Goal: Task Accomplishment & Management: Use online tool/utility

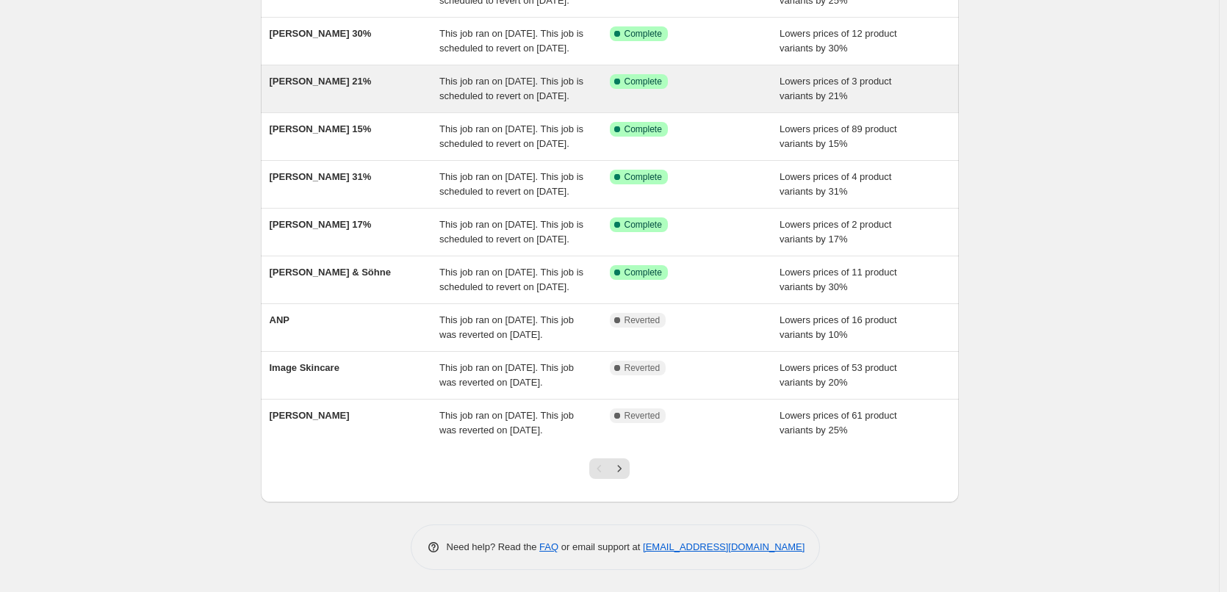
scroll to position [312, 0]
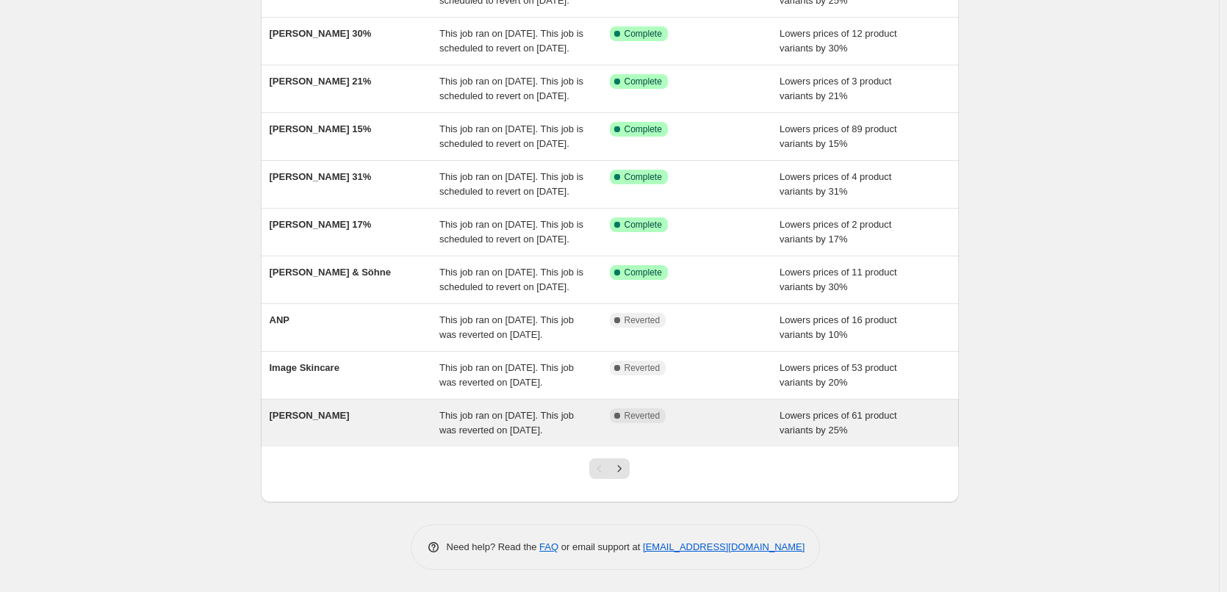
click at [301, 411] on div "[PERSON_NAME]" at bounding box center [355, 422] width 170 height 29
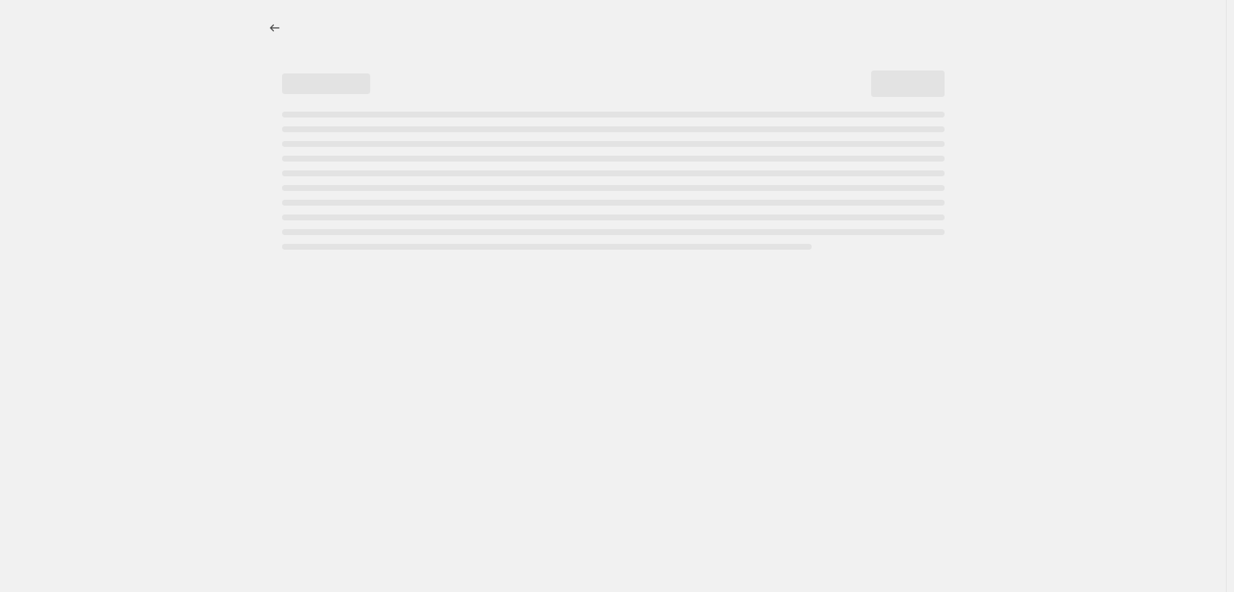
select select "percentage"
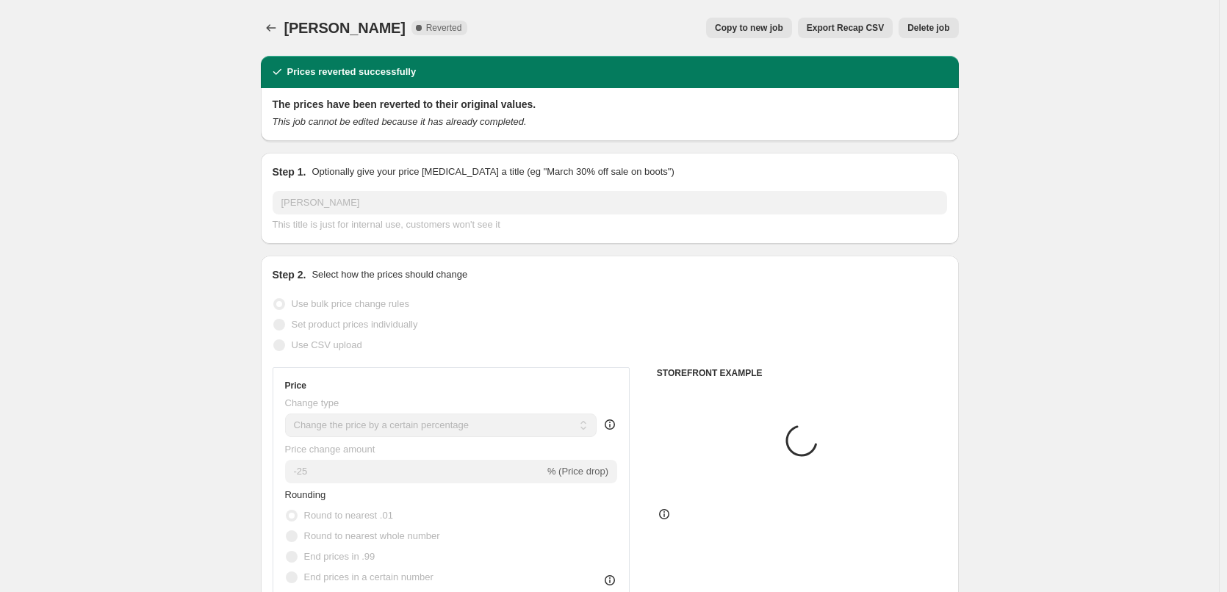
select select "vendor"
click at [761, 25] on span "Copy to new job" at bounding box center [749, 28] width 68 height 12
select select "percentage"
select select "vendor"
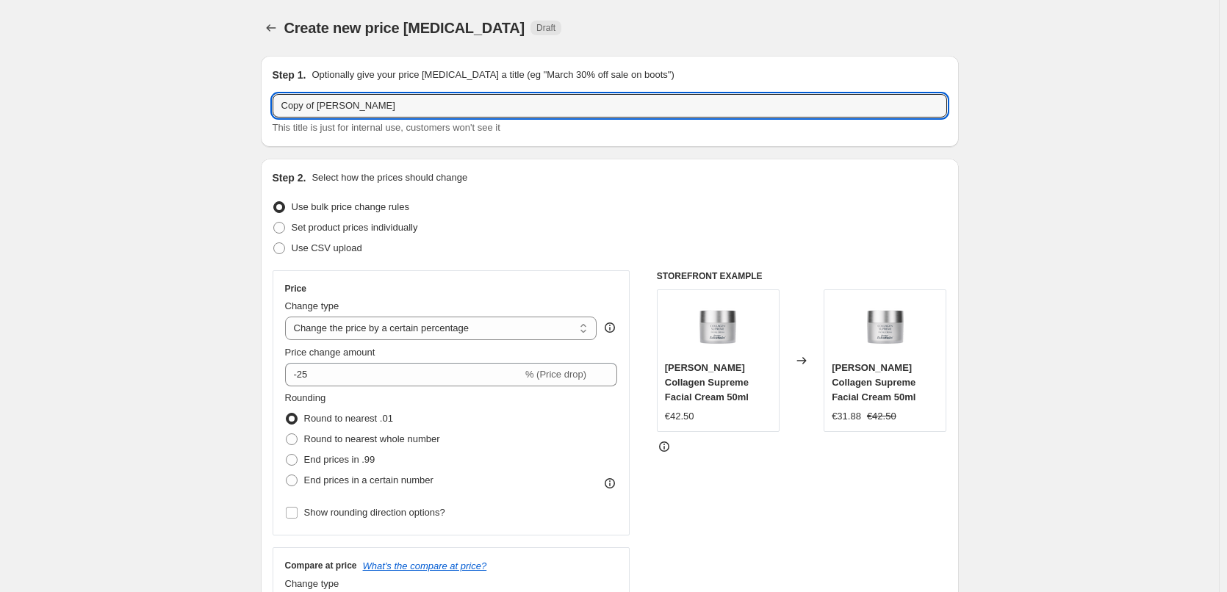
drag, startPoint x: 320, startPoint y: 104, endPoint x: 172, endPoint y: 111, distance: 148.6
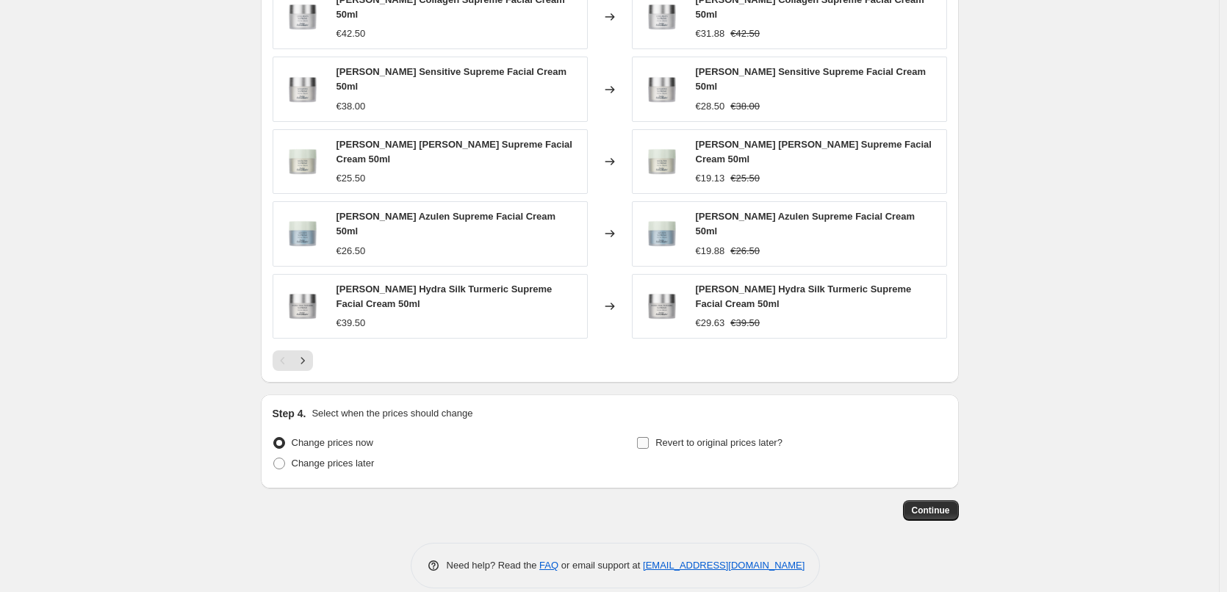
type input "[PERSON_NAME]"
click at [693, 437] on span "Revert to original prices later?" at bounding box center [718, 442] width 127 height 11
click at [649, 437] on input "Revert to original prices later?" at bounding box center [643, 443] width 12 height 12
checkbox input "true"
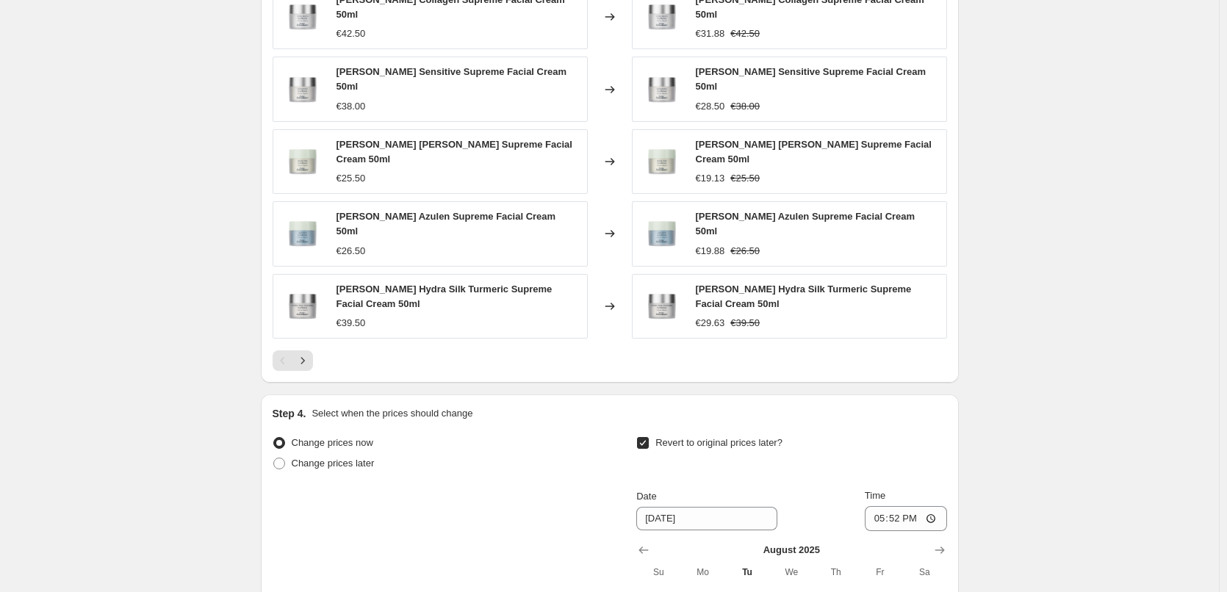
scroll to position [1322, 0]
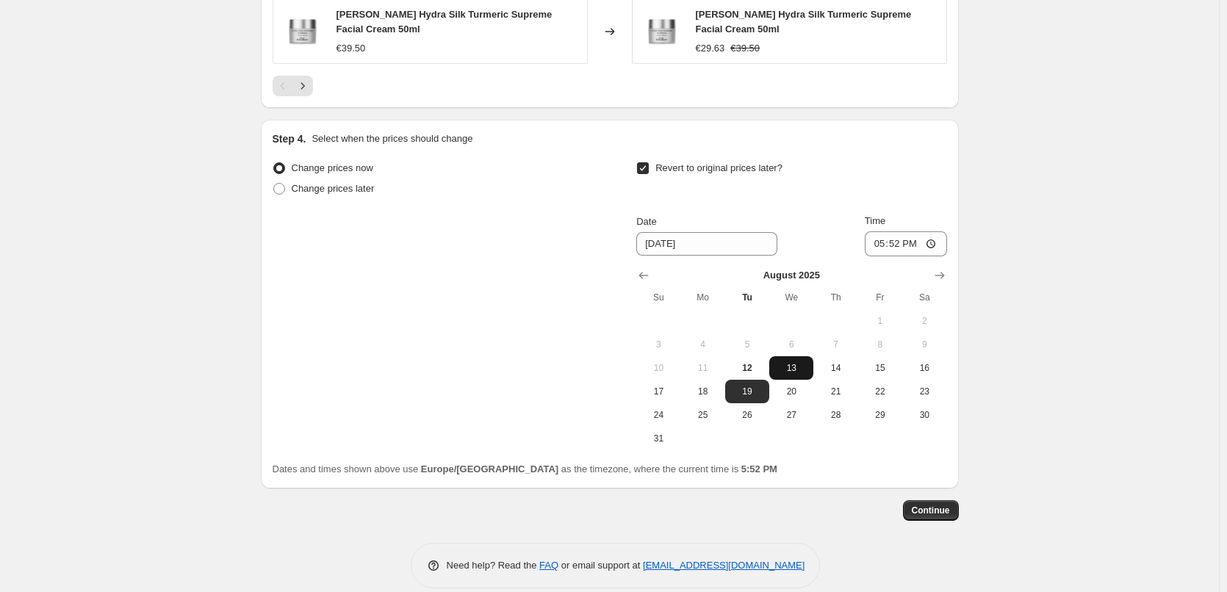
click at [793, 362] on span "13" at bounding box center [791, 368] width 32 height 12
type input "[DATE]"
click at [879, 231] on input "17:52" at bounding box center [906, 243] width 82 height 25
type input "03:00"
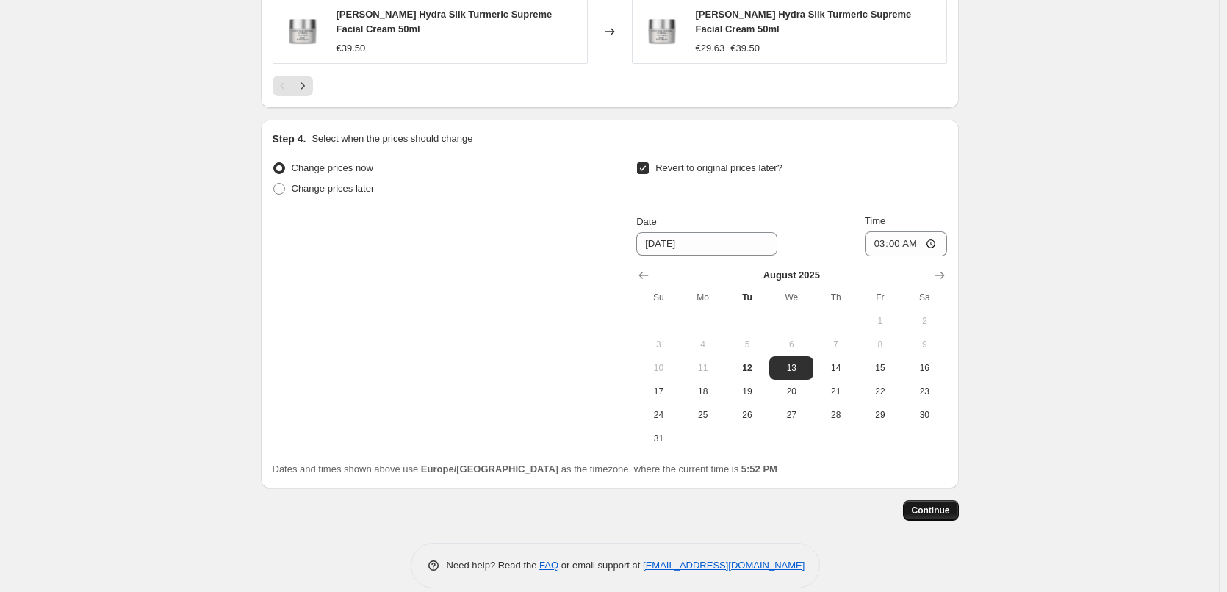
click at [929, 500] on button "Continue" at bounding box center [931, 510] width 56 height 21
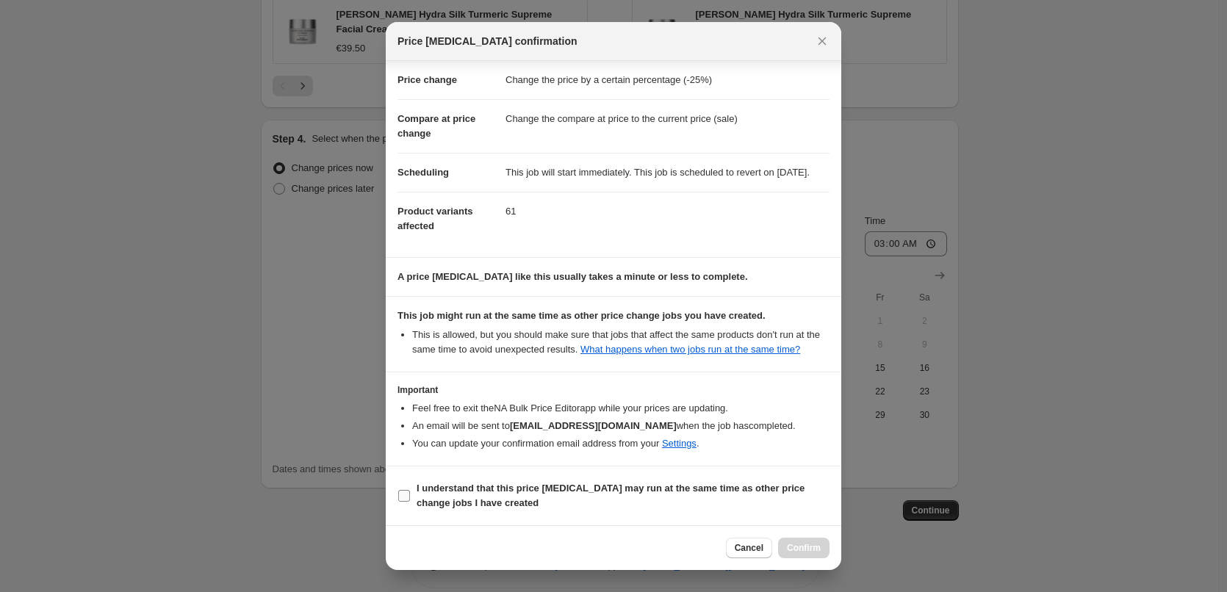
scroll to position [41, 0]
click at [533, 485] on b "I understand that this price [MEDICAL_DATA] may run at the same time as other p…" at bounding box center [611, 496] width 388 height 26
click at [410, 490] on input "I understand that this price [MEDICAL_DATA] may run at the same time as other p…" at bounding box center [404, 496] width 12 height 12
checkbox input "true"
click at [807, 542] on button "Confirm" at bounding box center [803, 548] width 51 height 21
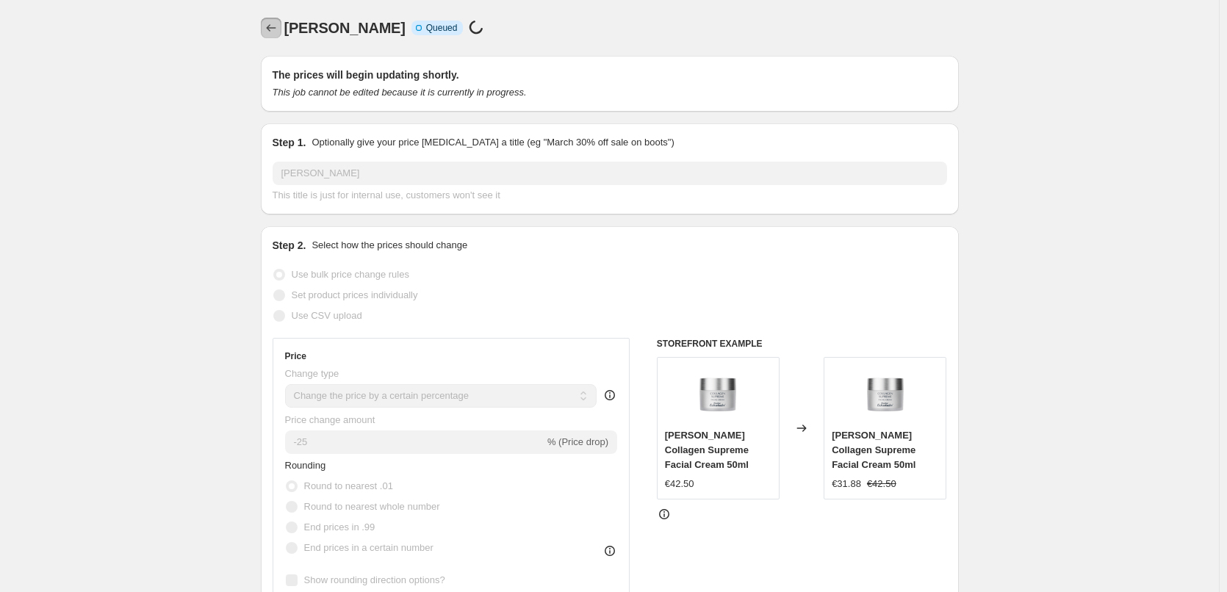
click at [273, 25] on icon "Price change jobs" at bounding box center [271, 28] width 15 height 15
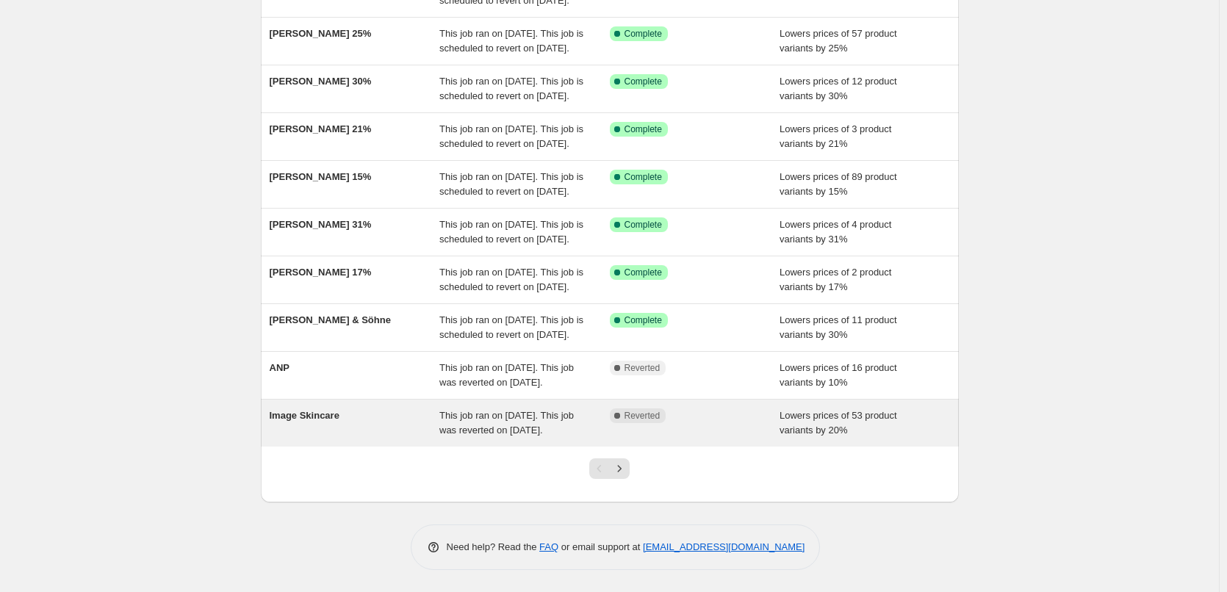
scroll to position [312, 0]
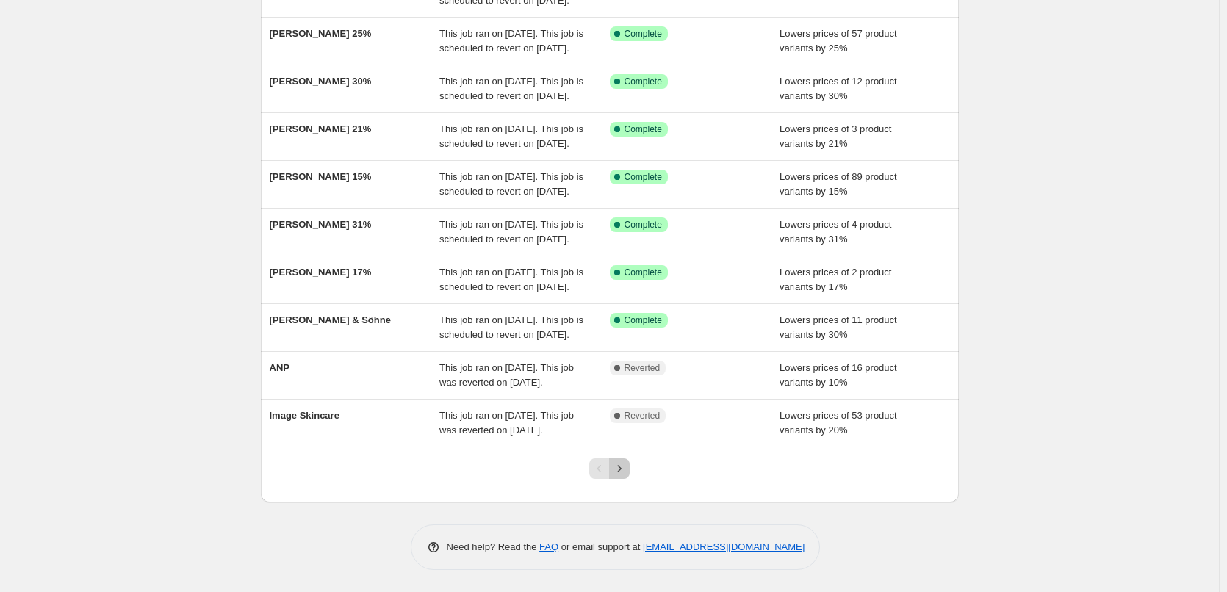
click at [627, 471] on icon "Next" at bounding box center [619, 468] width 15 height 15
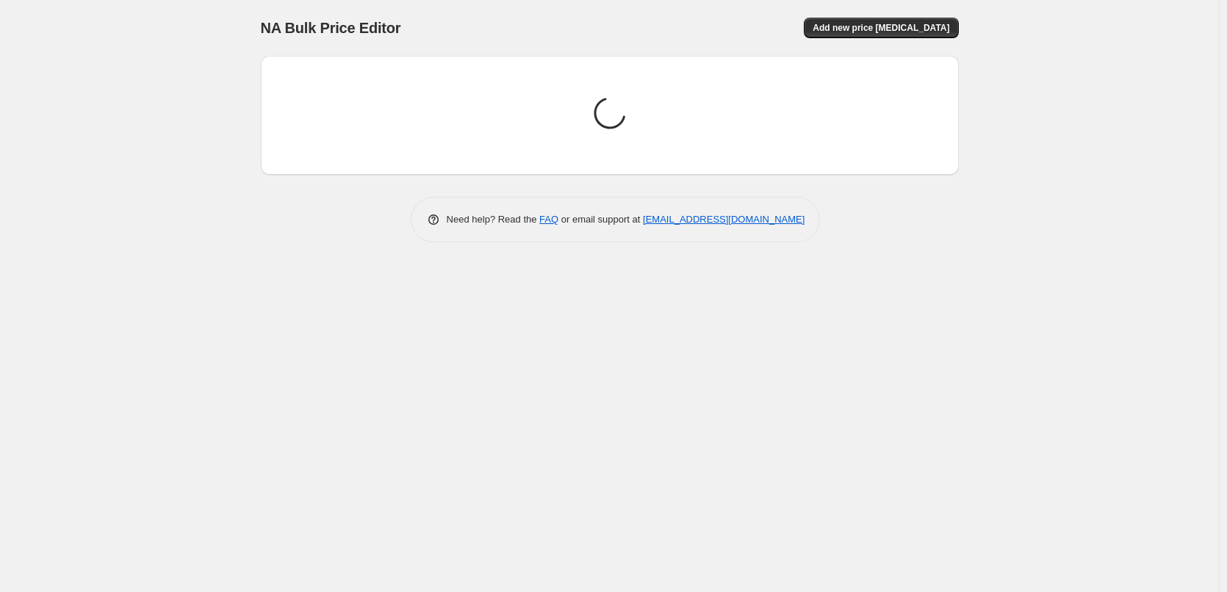
scroll to position [0, 0]
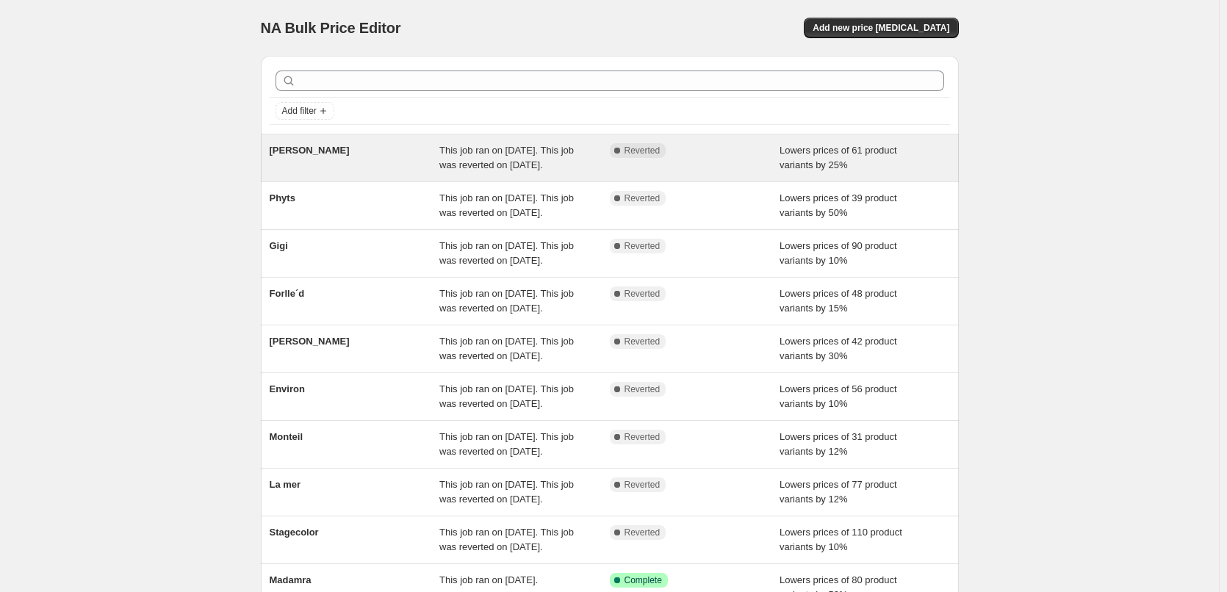
click at [284, 143] on div "[PERSON_NAME] This job ran on [DATE]. This job was reverted on [DATE]. Complete…" at bounding box center [610, 157] width 698 height 47
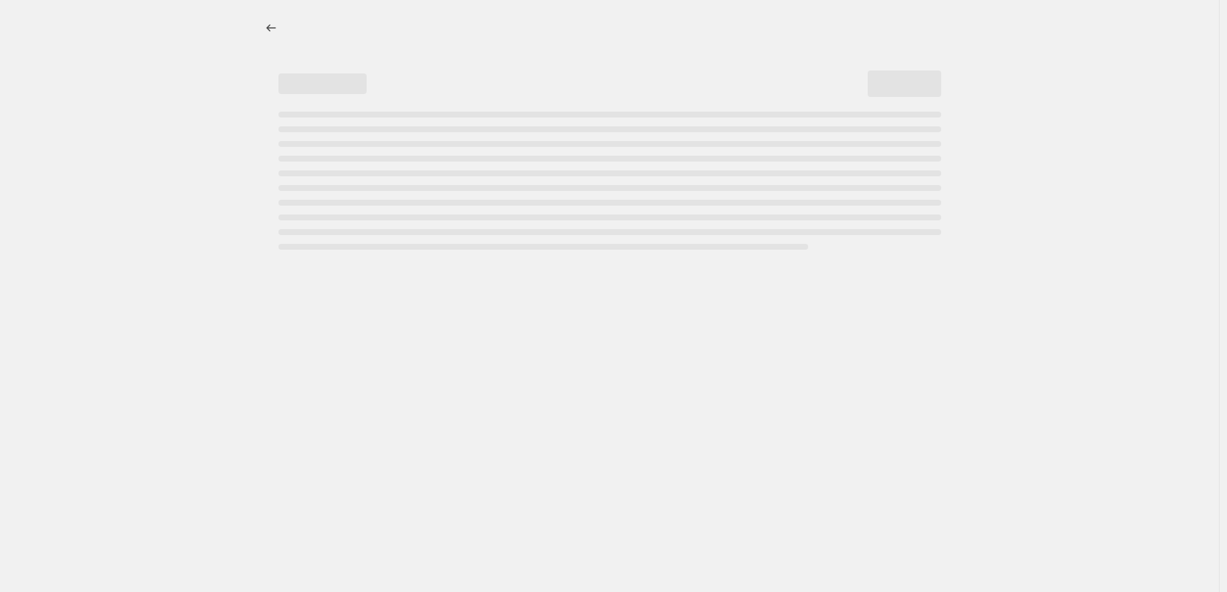
select select "percentage"
select select "vendor"
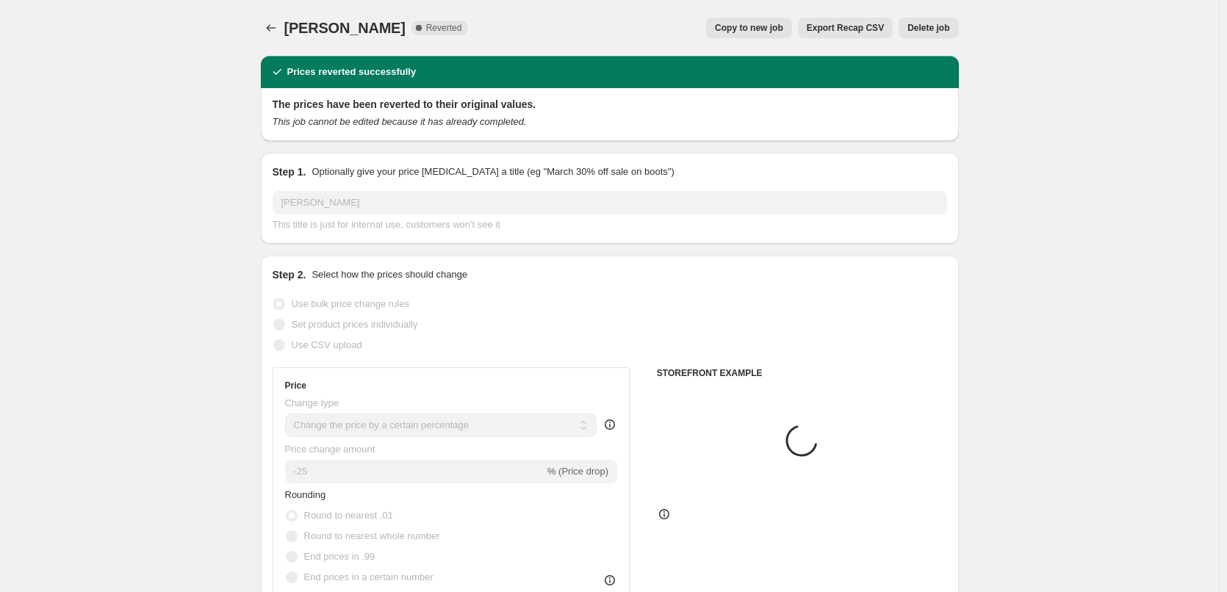
click at [949, 32] on span "Delete job" at bounding box center [928, 28] width 42 height 12
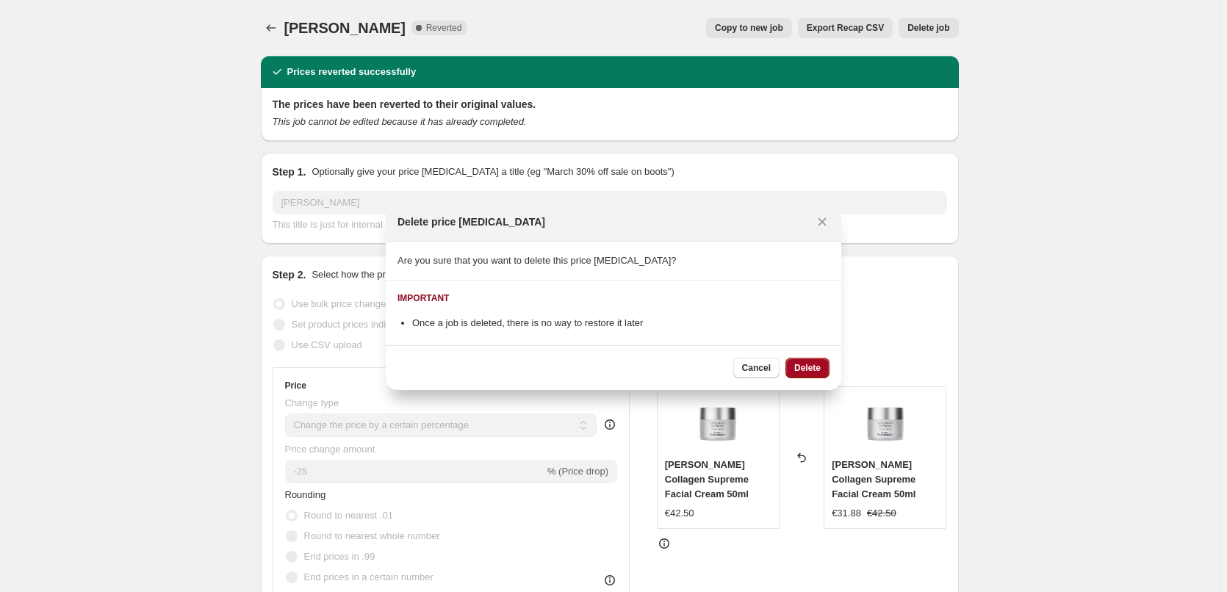
click at [813, 366] on span "Delete" at bounding box center [807, 368] width 26 height 12
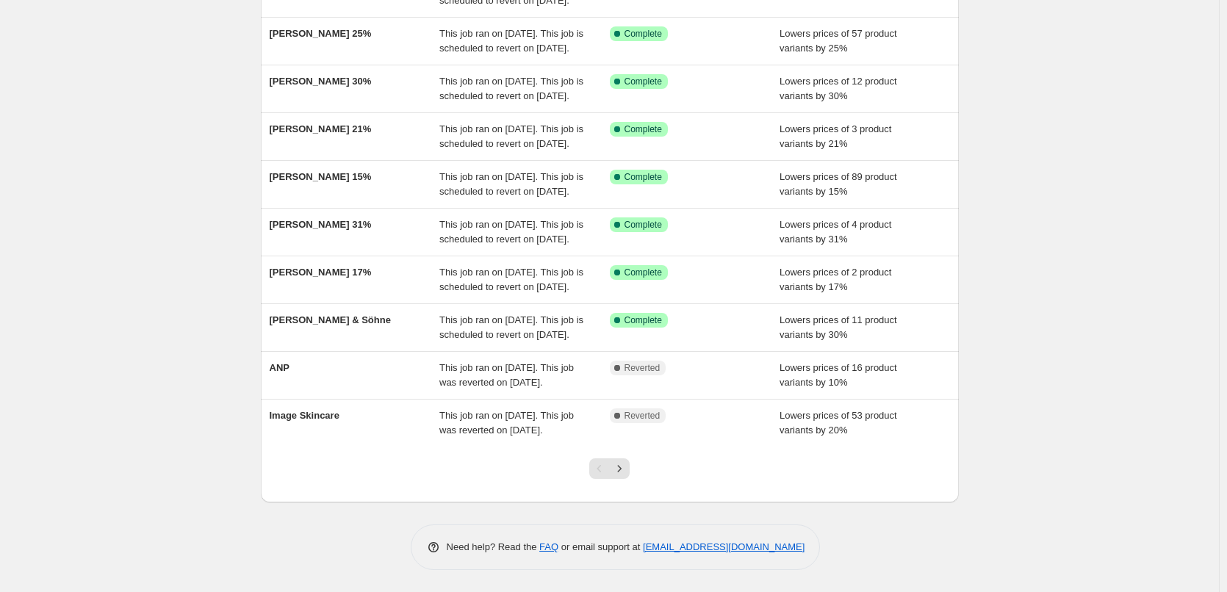
scroll to position [312, 0]
click at [618, 469] on icon "Next" at bounding box center [619, 468] width 15 height 15
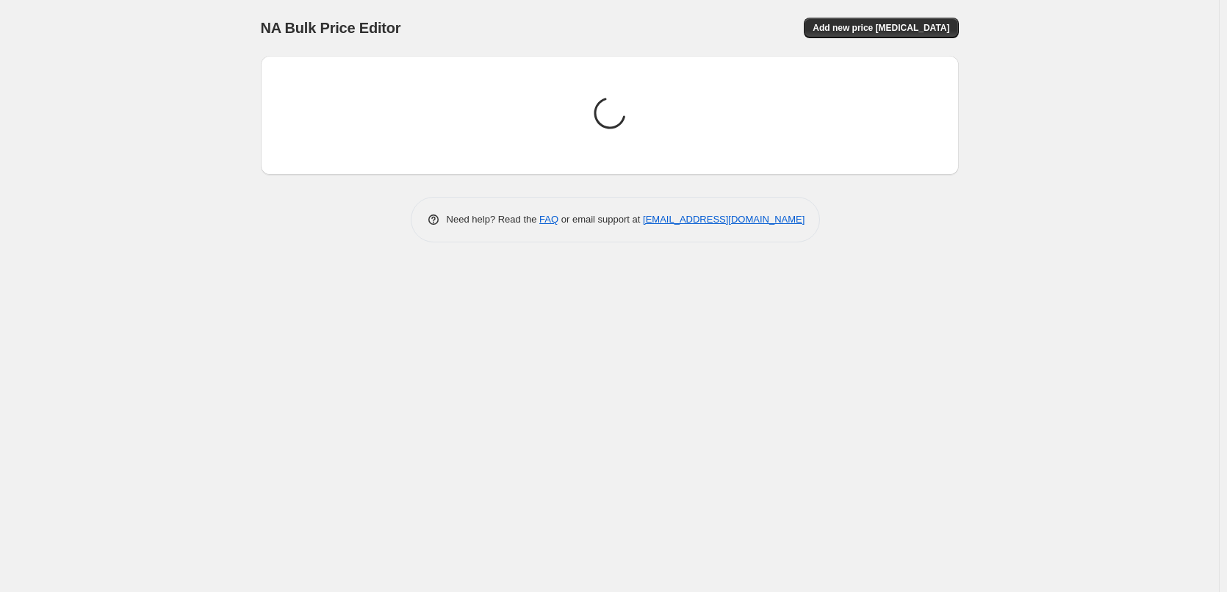
scroll to position [0, 0]
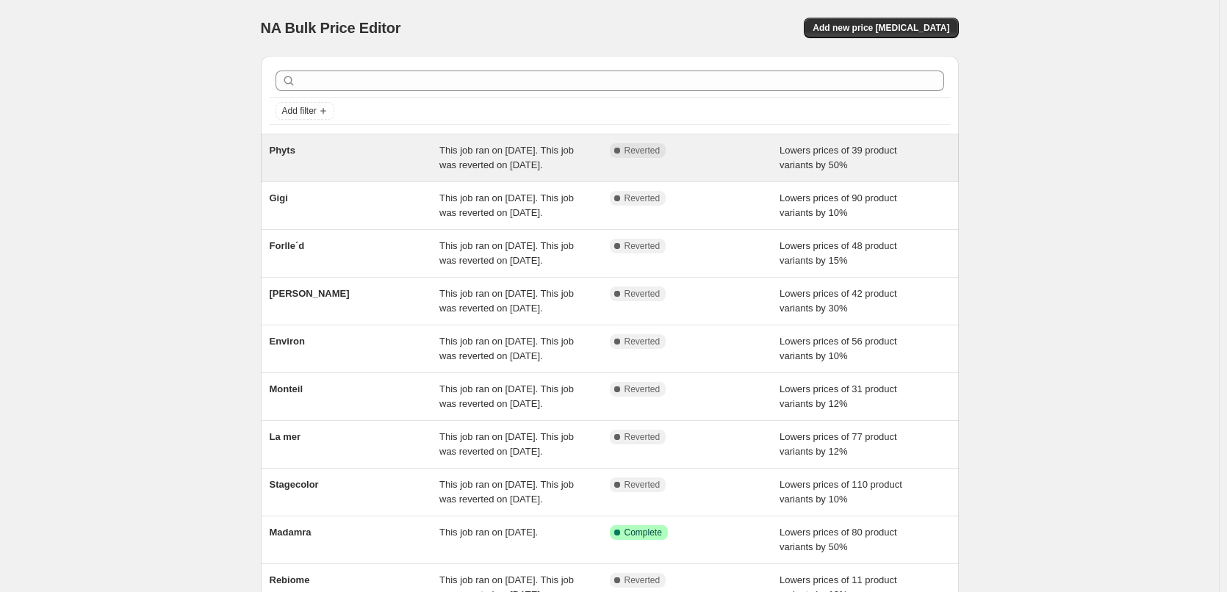
click at [295, 159] on div "Phyts" at bounding box center [355, 157] width 170 height 29
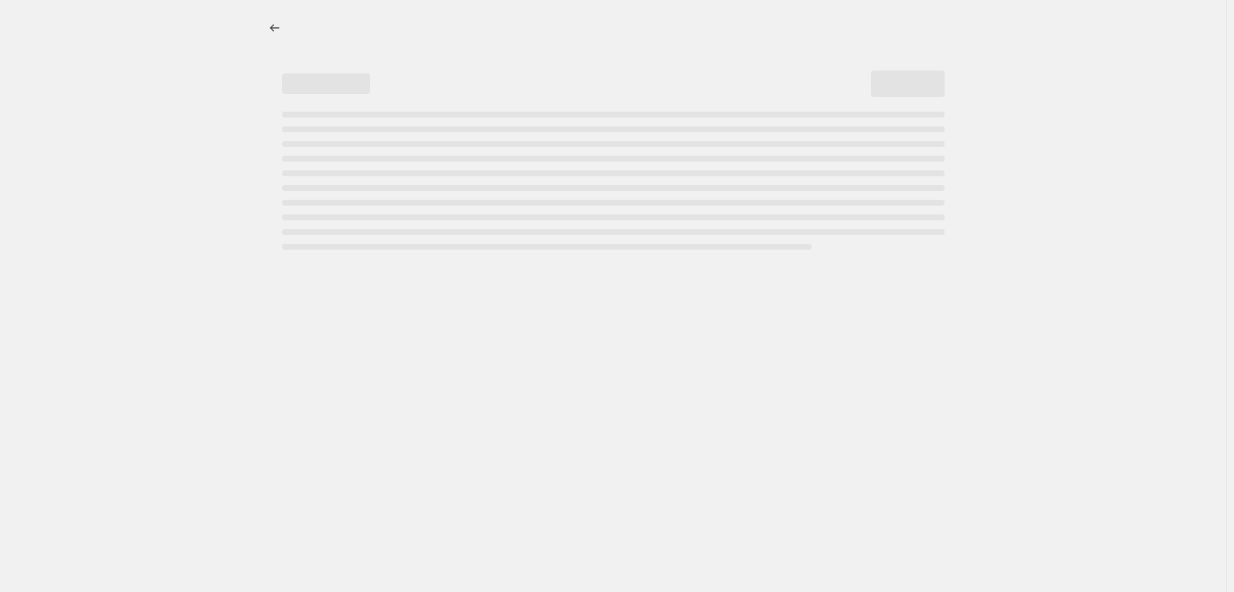
select select "percentage"
select select "vendor"
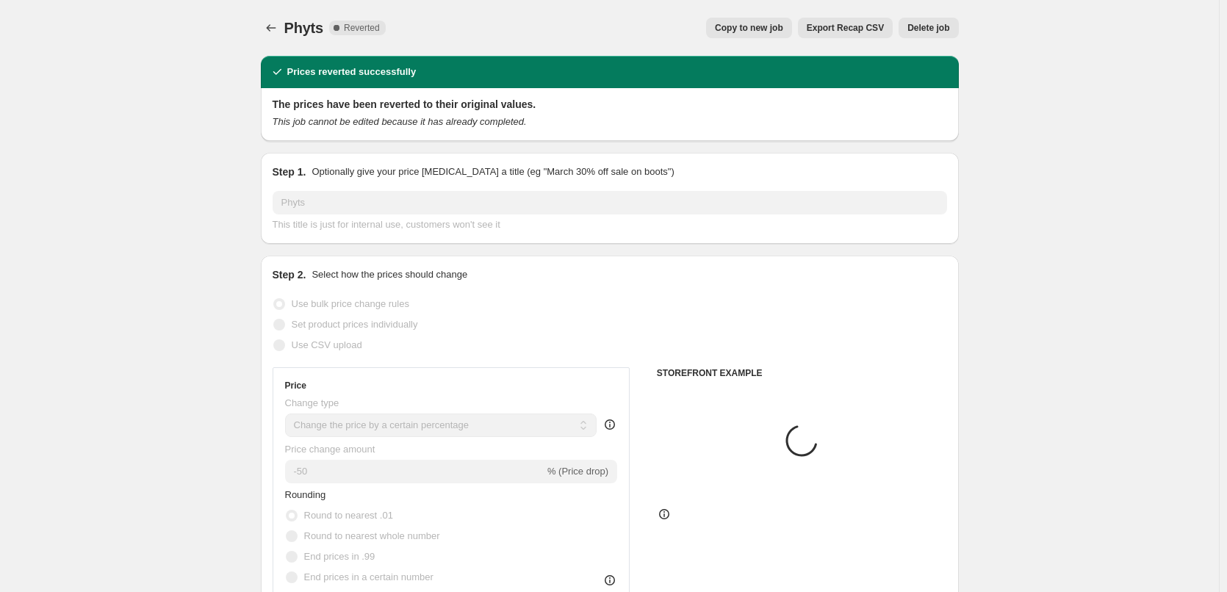
click at [782, 26] on span "Copy to new job" at bounding box center [749, 28] width 68 height 12
select select "percentage"
select select "vendor"
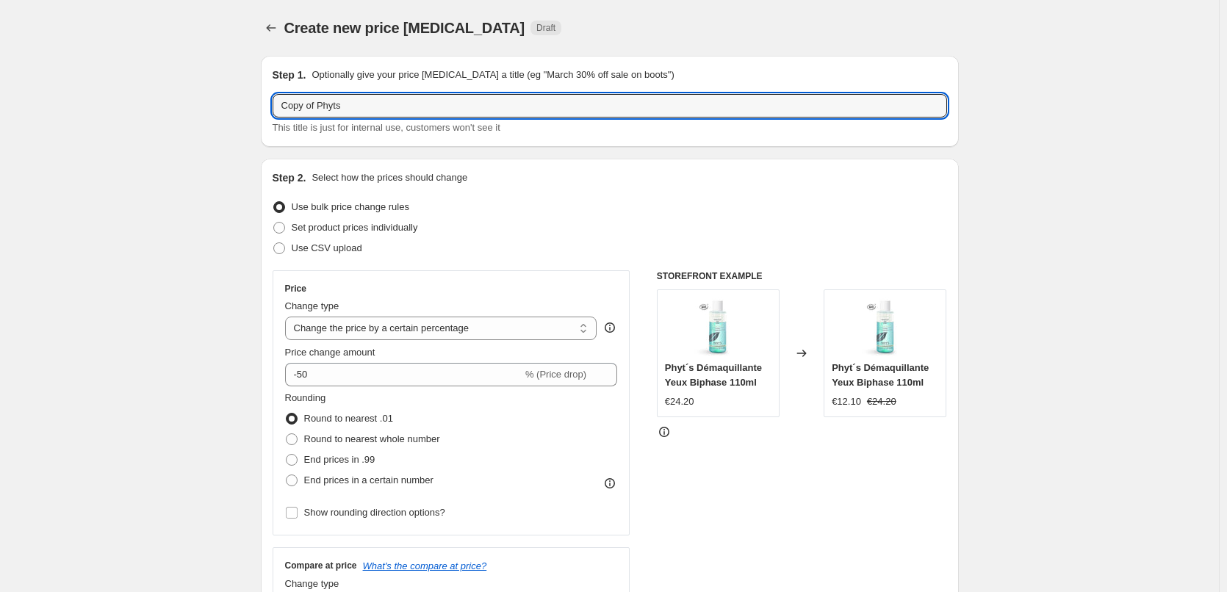
drag, startPoint x: 320, startPoint y: 107, endPoint x: 95, endPoint y: 107, distance: 225.5
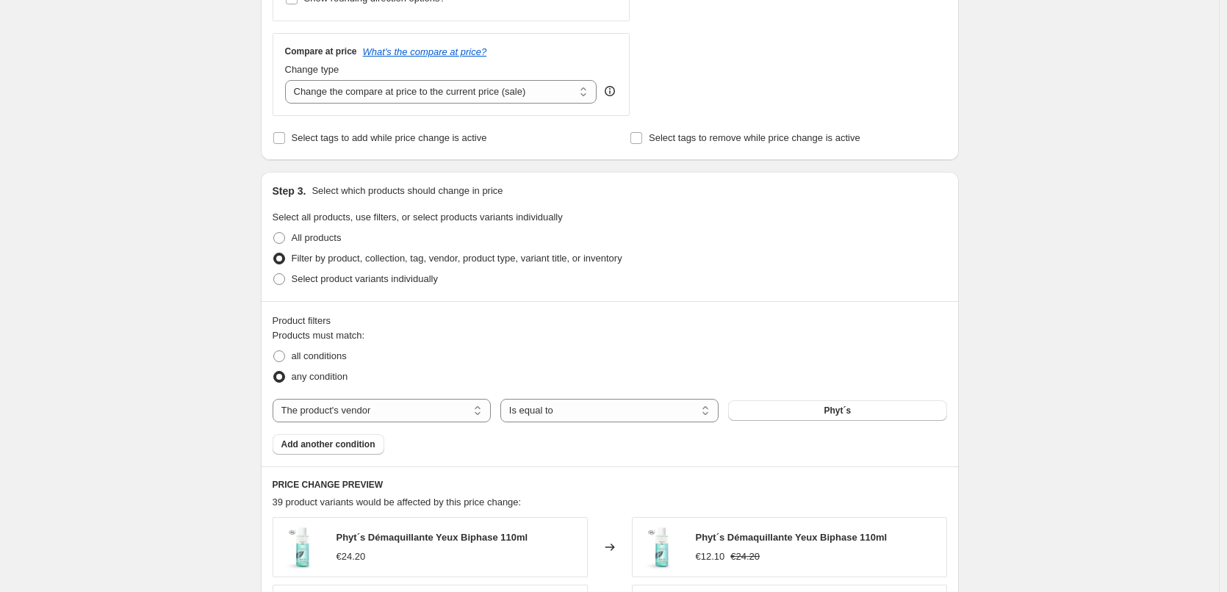
scroll to position [1052, 0]
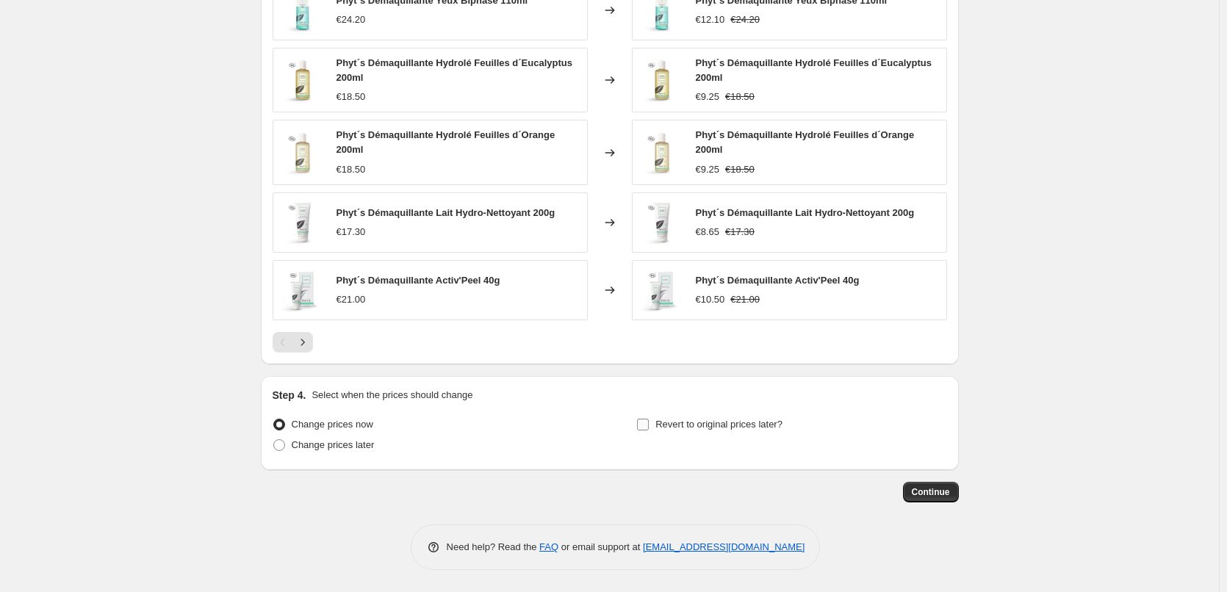
type input "Phyts"
click at [685, 433] on label "Revert to original prices later?" at bounding box center [709, 424] width 146 height 21
click at [649, 431] on input "Revert to original prices later?" at bounding box center [643, 425] width 12 height 12
checkbox input "true"
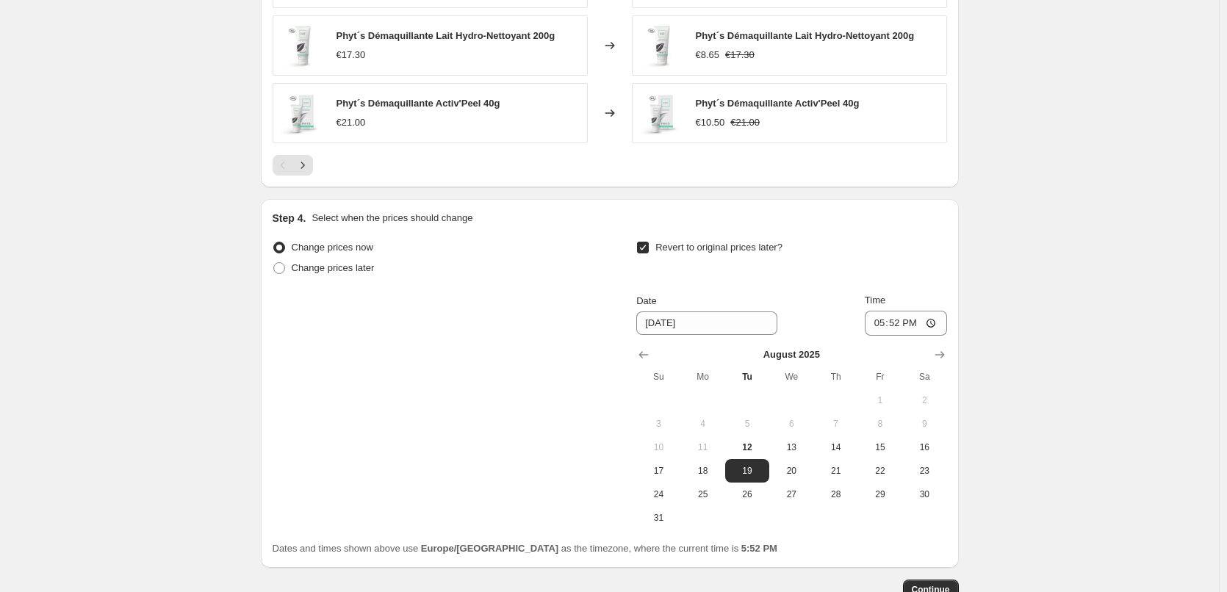
scroll to position [1327, 0]
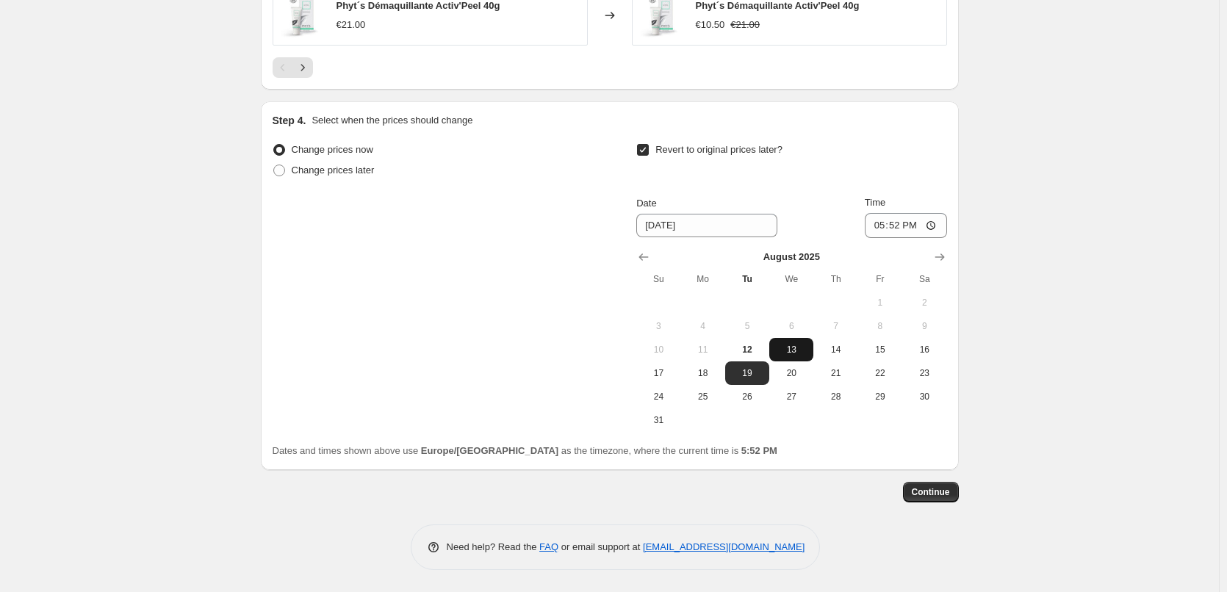
click at [804, 351] on span "13" at bounding box center [791, 350] width 32 height 12
type input "[DATE]"
click at [875, 223] on input "17:52" at bounding box center [906, 225] width 82 height 25
type input "03:00"
click at [936, 497] on span "Continue" at bounding box center [931, 492] width 38 height 12
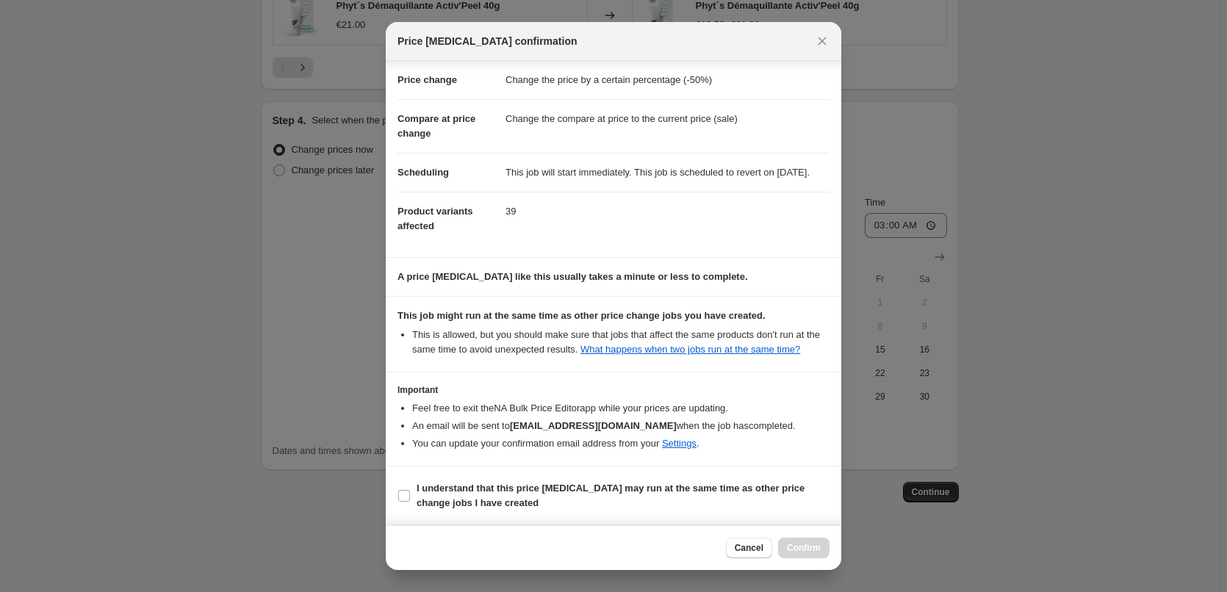
scroll to position [41, 0]
click at [516, 476] on section "I understand that this price [MEDICAL_DATA] may run at the same time as other p…" at bounding box center [613, 496] width 455 height 59
click at [519, 487] on b "I understand that this price [MEDICAL_DATA] may run at the same time as other p…" at bounding box center [611, 496] width 388 height 26
click at [410, 490] on input "I understand that this price [MEDICAL_DATA] may run at the same time as other p…" at bounding box center [404, 496] width 12 height 12
checkbox input "true"
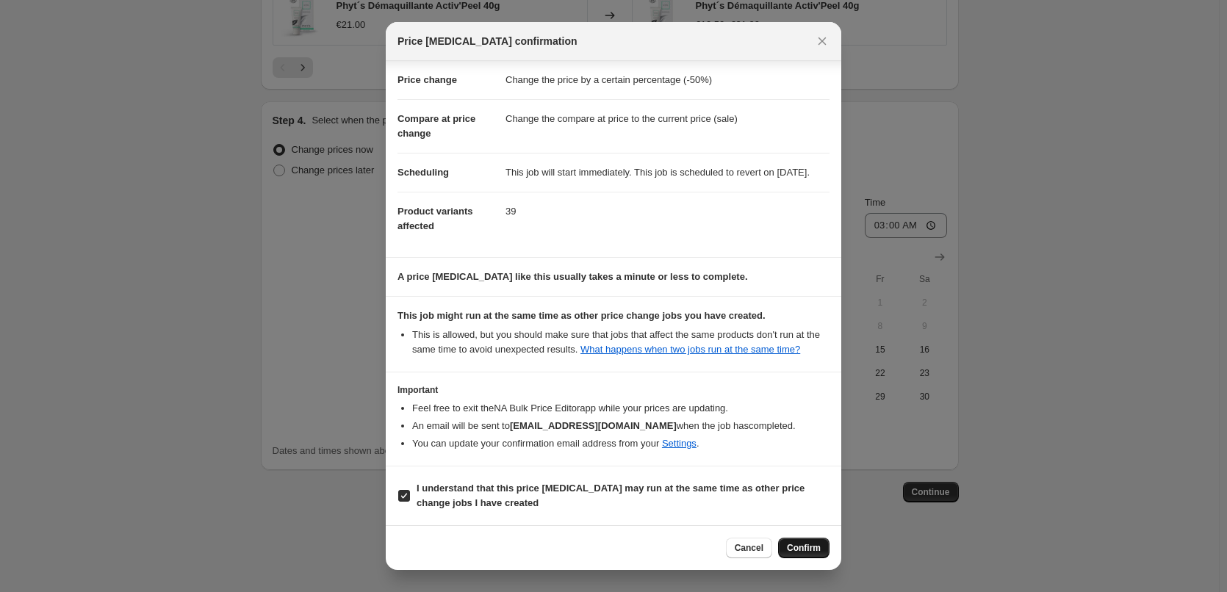
click at [788, 546] on button "Confirm" at bounding box center [803, 548] width 51 height 21
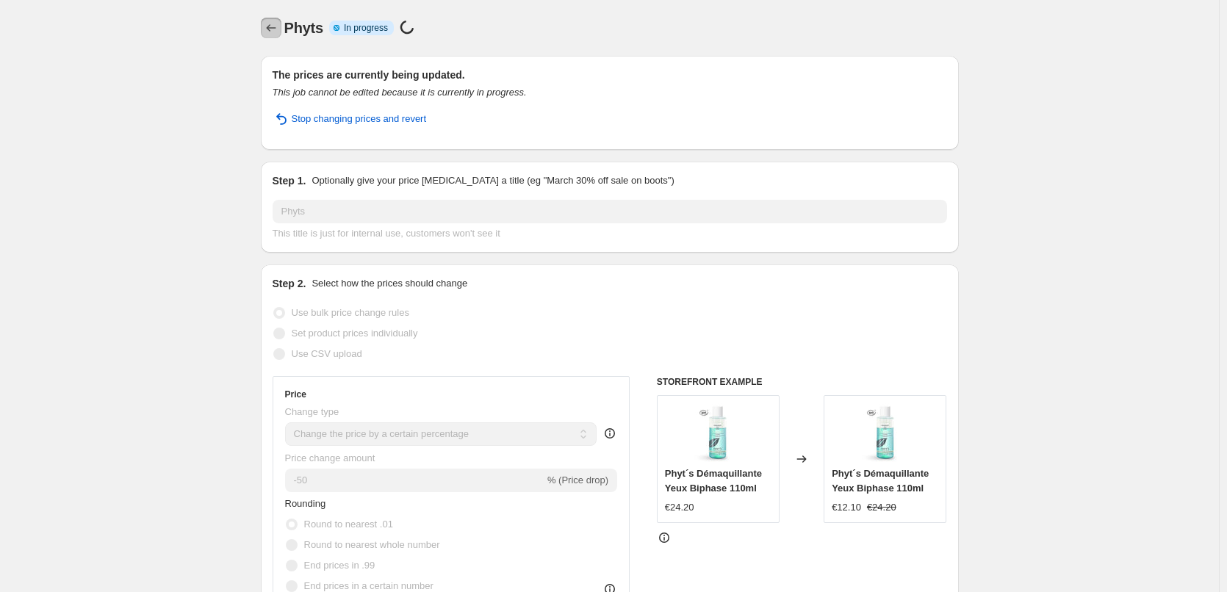
click at [276, 36] on button "Price change jobs" at bounding box center [271, 28] width 21 height 21
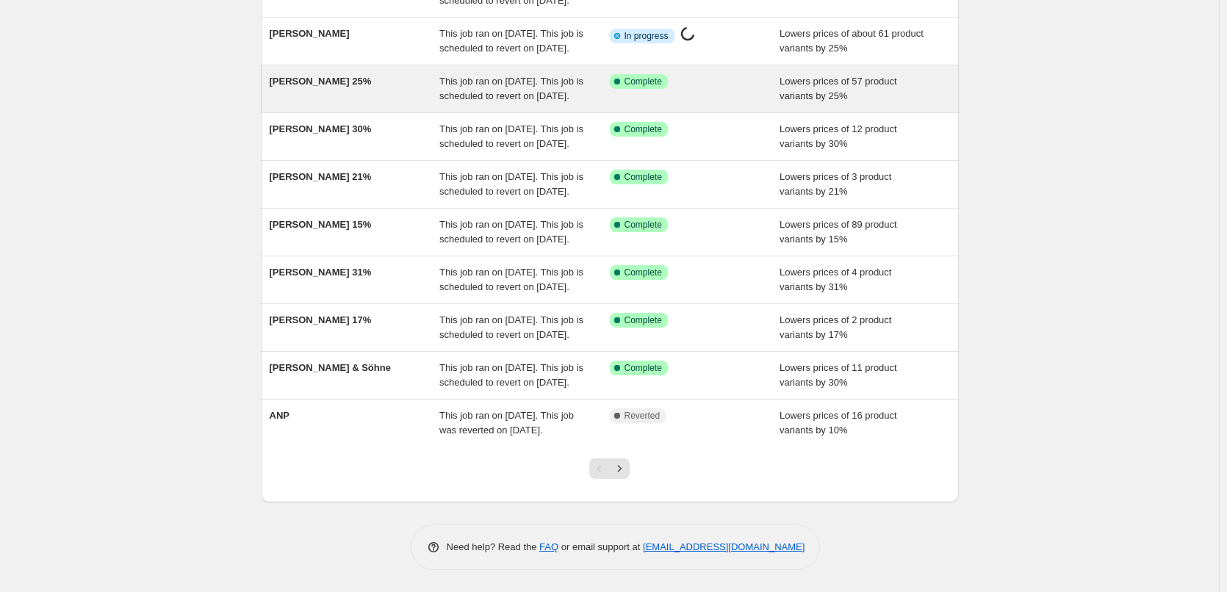
scroll to position [312, 0]
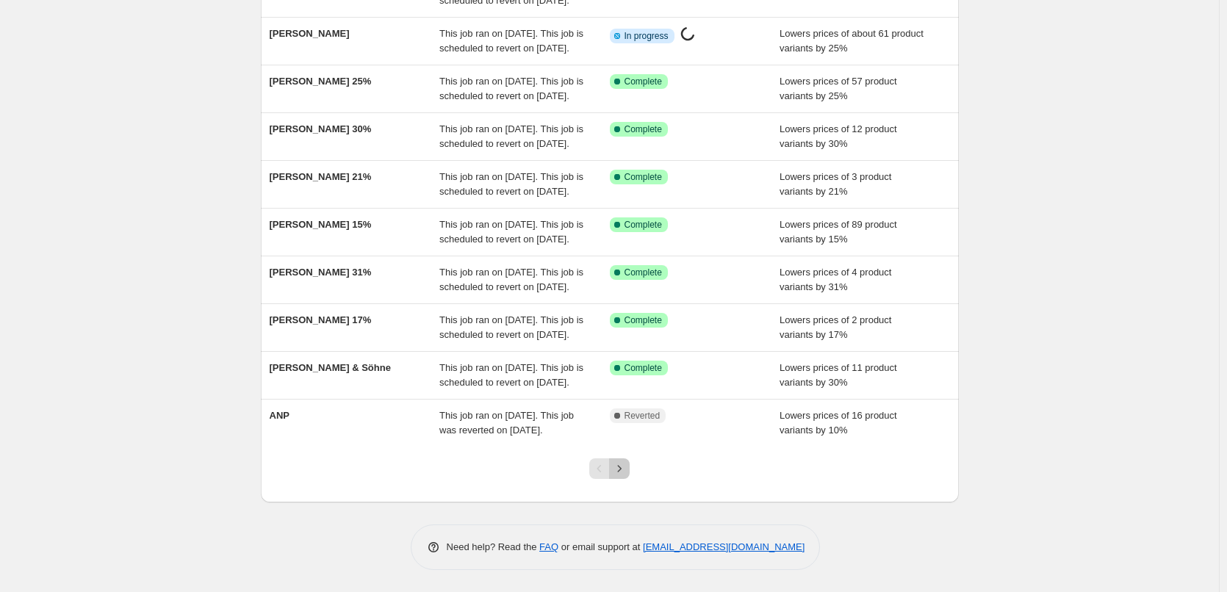
click at [626, 469] on icon "Next" at bounding box center [619, 468] width 15 height 15
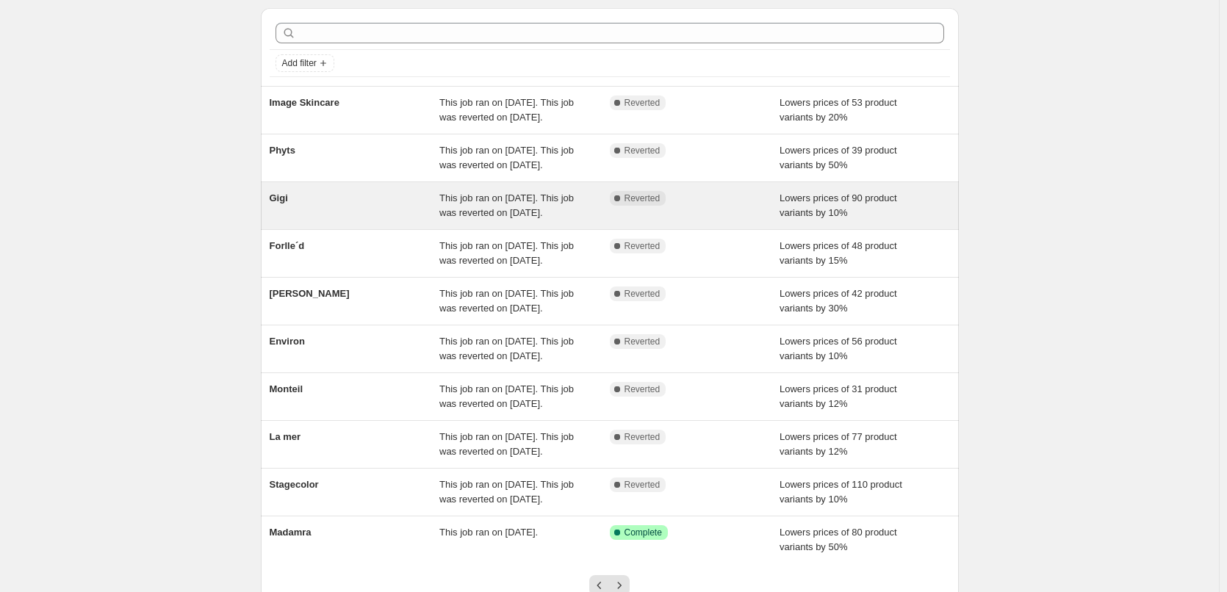
scroll to position [0, 0]
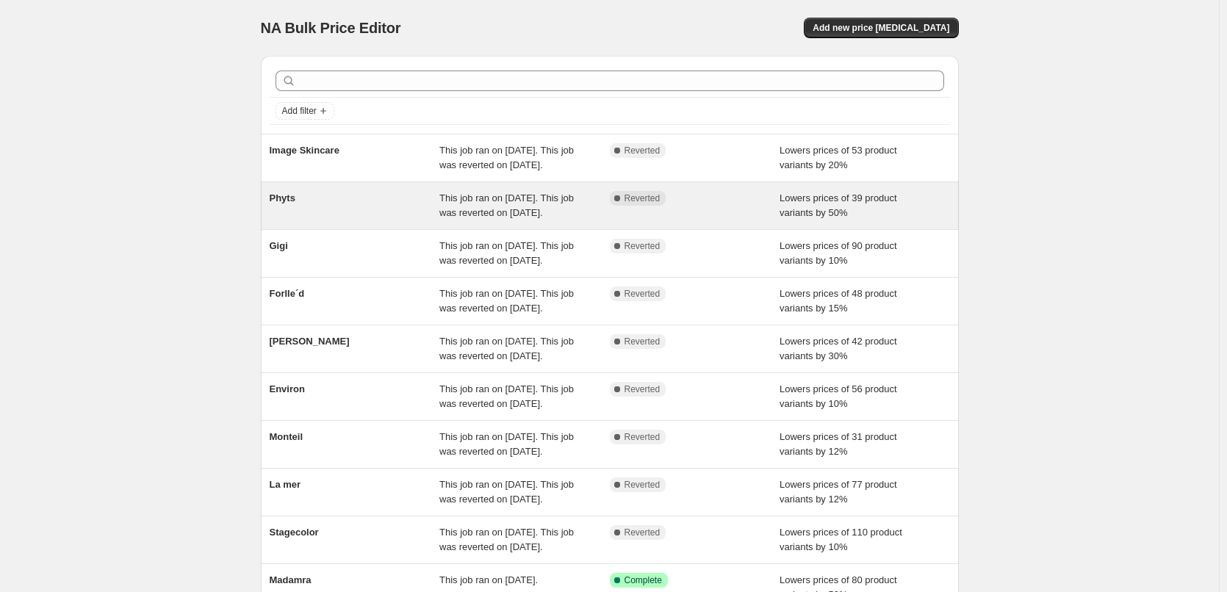
click at [323, 220] on div "Phyts" at bounding box center [355, 205] width 170 height 29
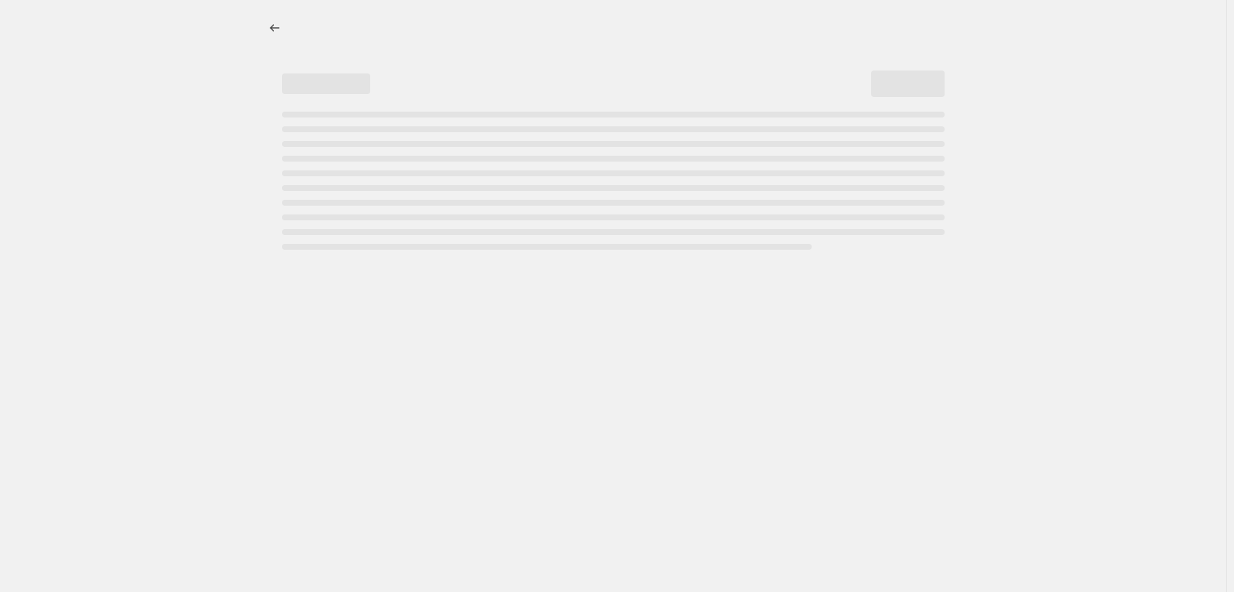
select select "percentage"
select select "vendor"
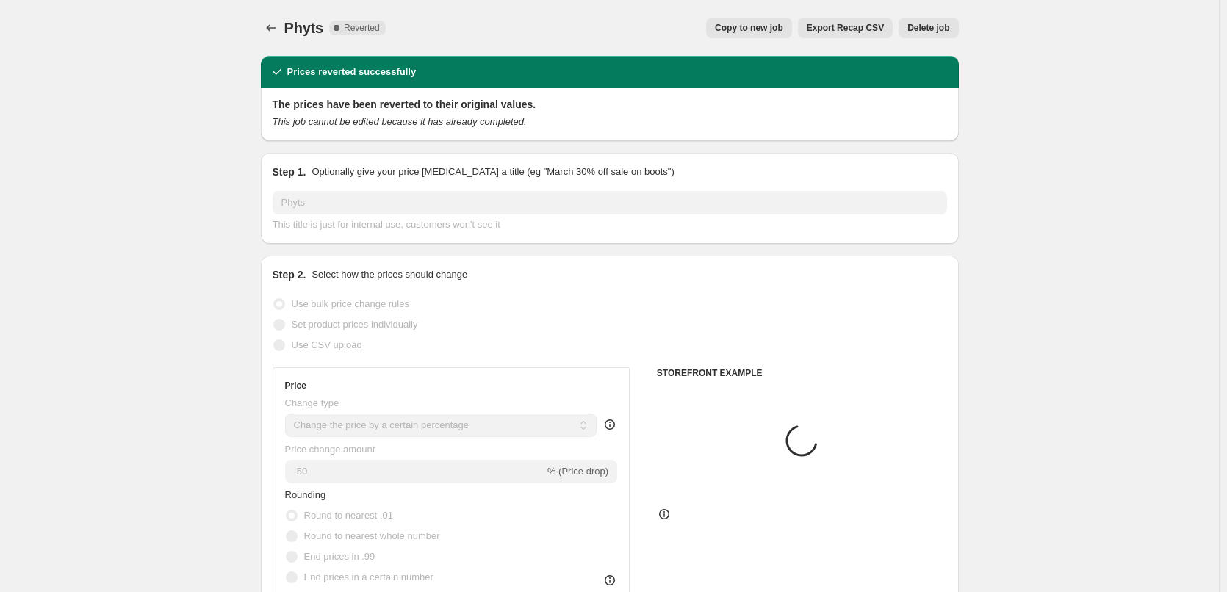
click at [943, 29] on span "Delete job" at bounding box center [928, 28] width 42 height 12
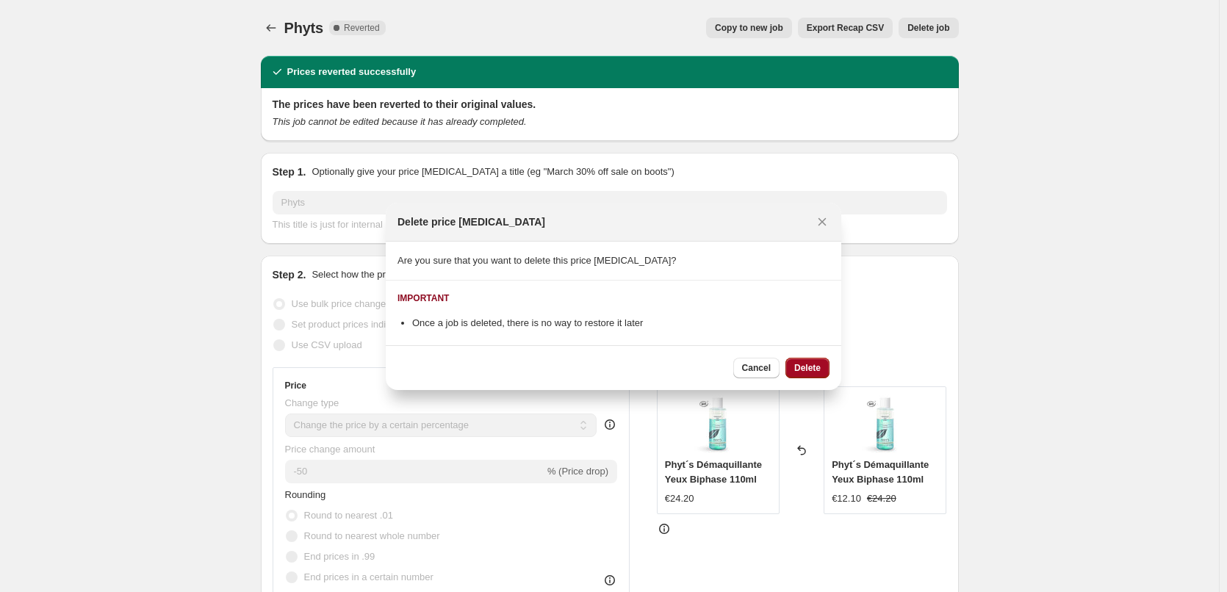
click at [811, 362] on span "Delete" at bounding box center [807, 368] width 26 height 12
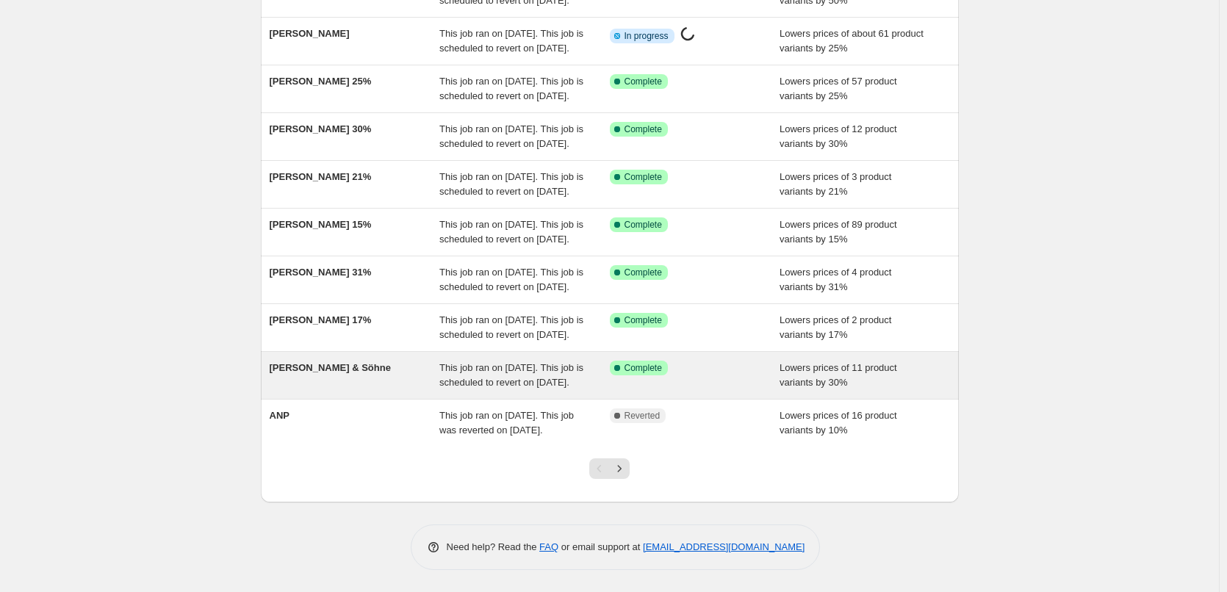
scroll to position [312, 0]
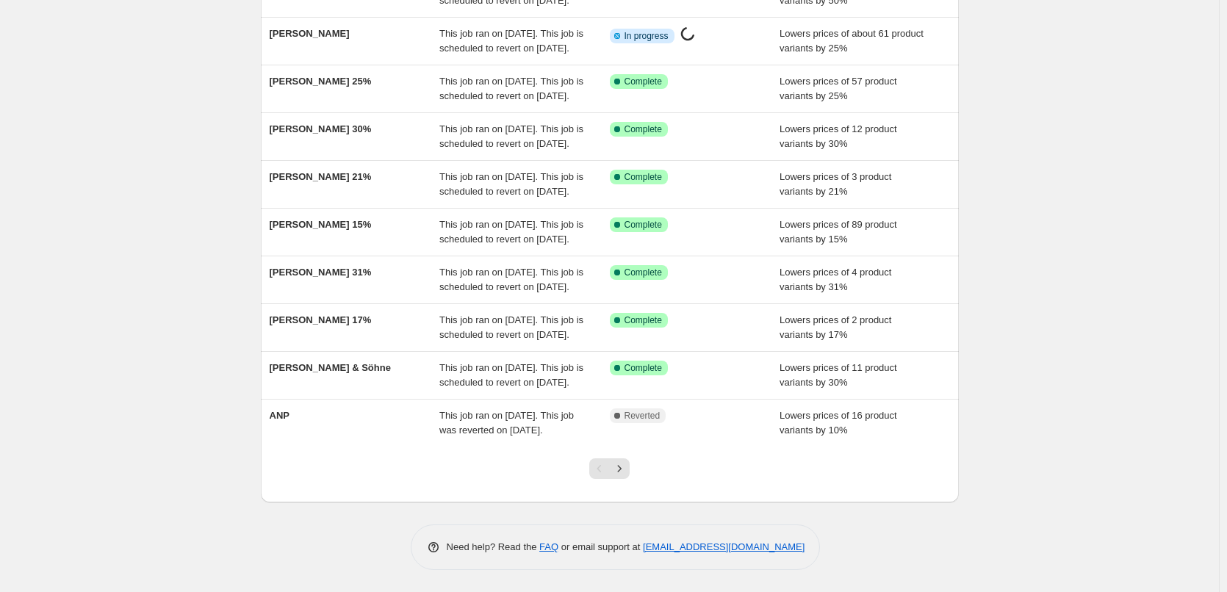
click at [627, 480] on div at bounding box center [610, 475] width 60 height 56
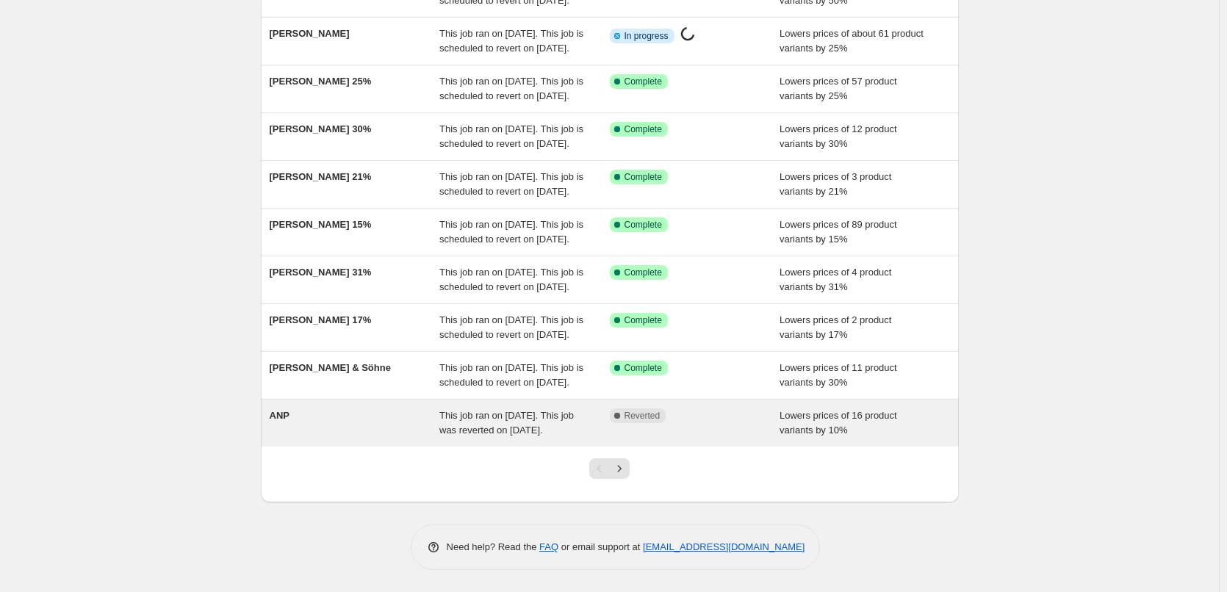
click at [305, 410] on div "ANP" at bounding box center [355, 422] width 170 height 29
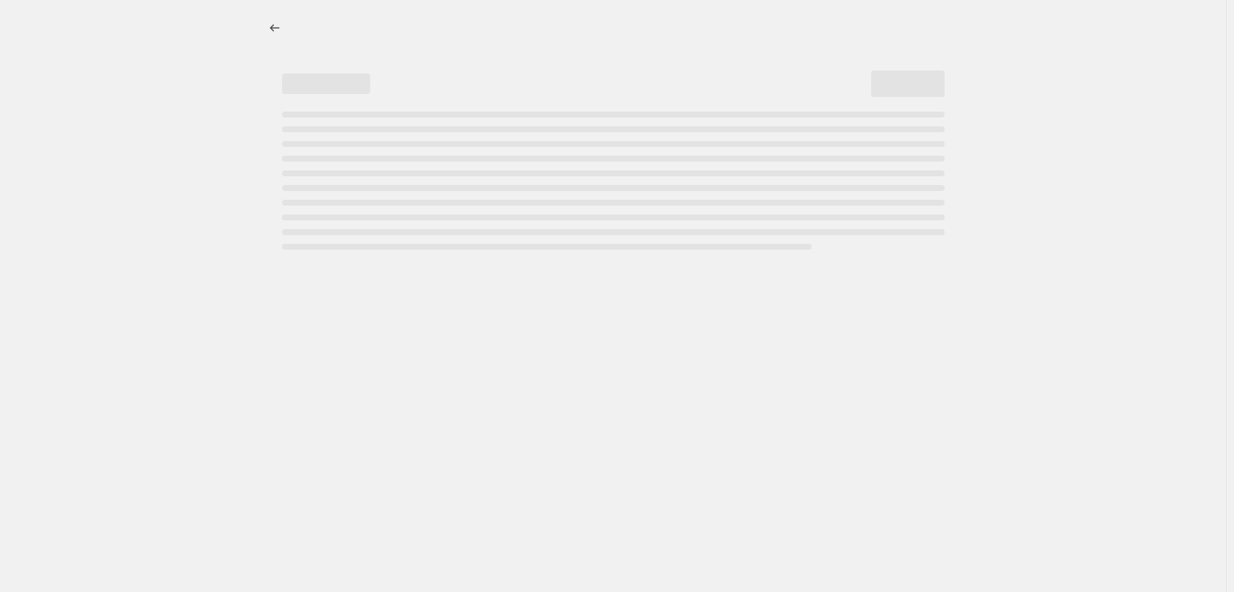
select select "percentage"
select select "vendor"
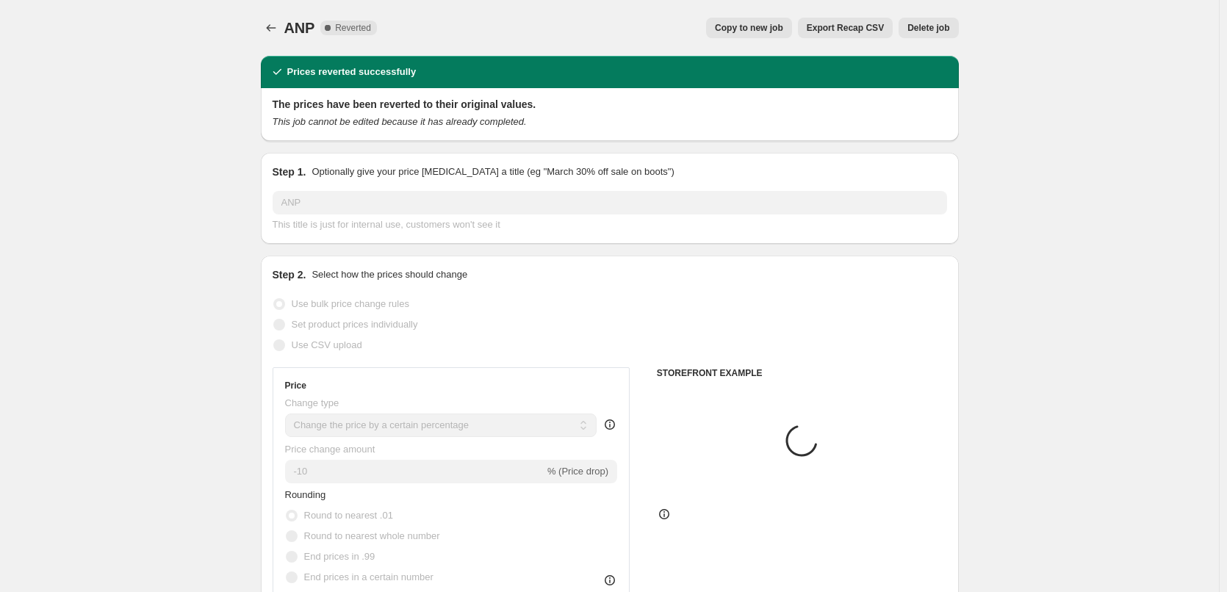
click at [788, 42] on div "ANP. This page is ready ANP Complete Reverted Copy to new job Export Recap CSV …" at bounding box center [610, 28] width 698 height 56
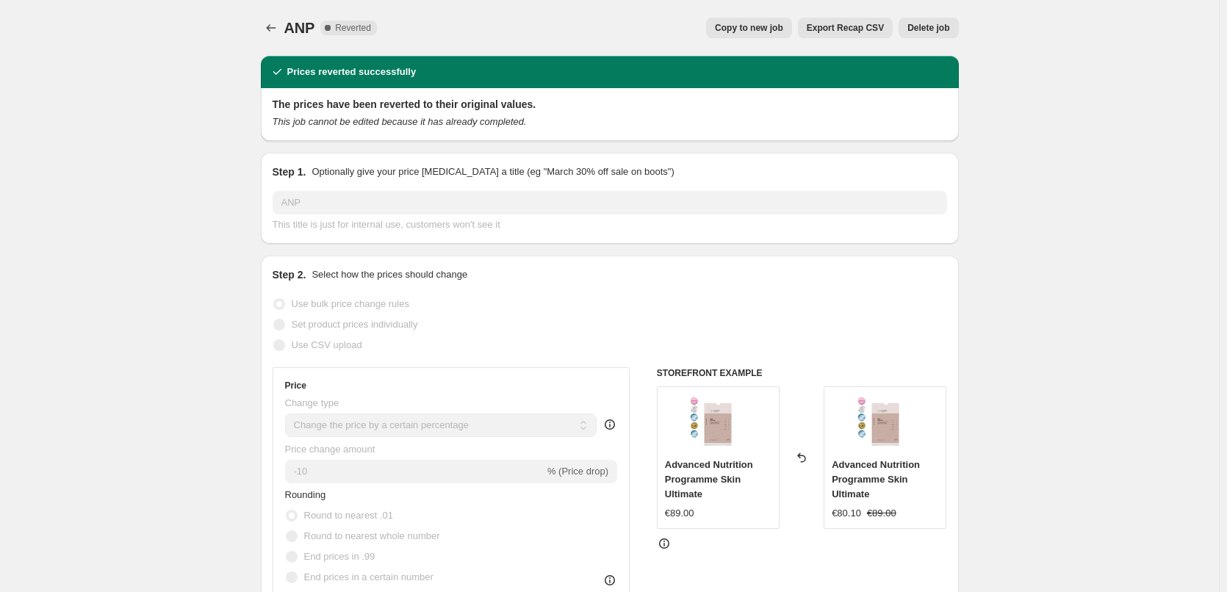
click at [785, 36] on button "Copy to new job" at bounding box center [749, 28] width 86 height 21
select select "percentage"
select select "vendor"
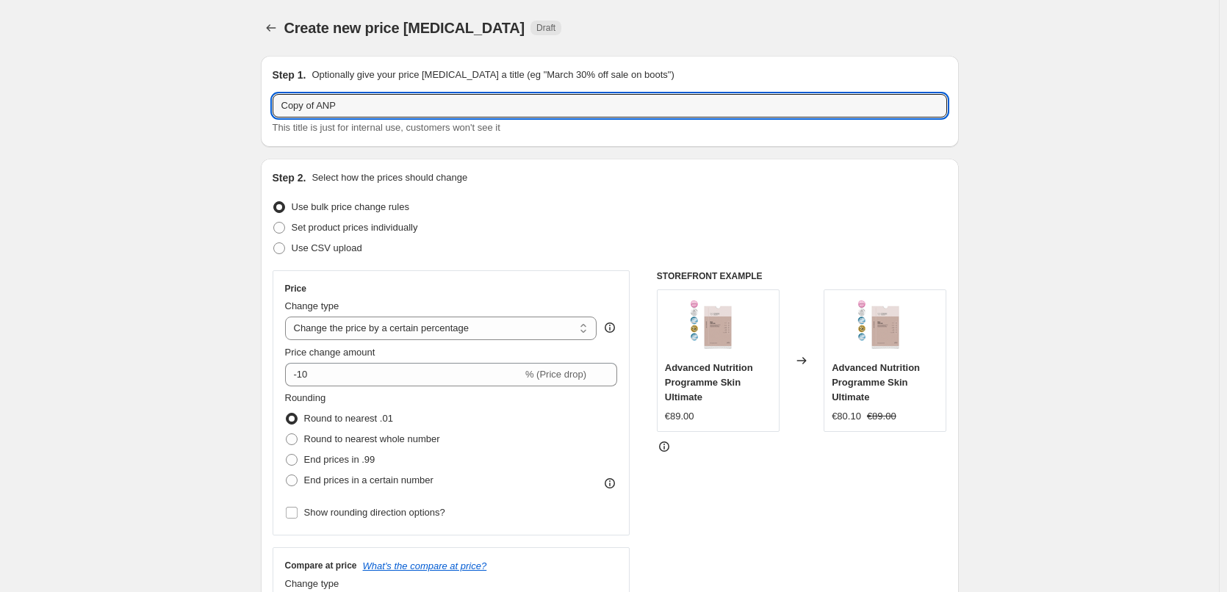
drag, startPoint x: 322, startPoint y: 108, endPoint x: 176, endPoint y: 104, distance: 146.2
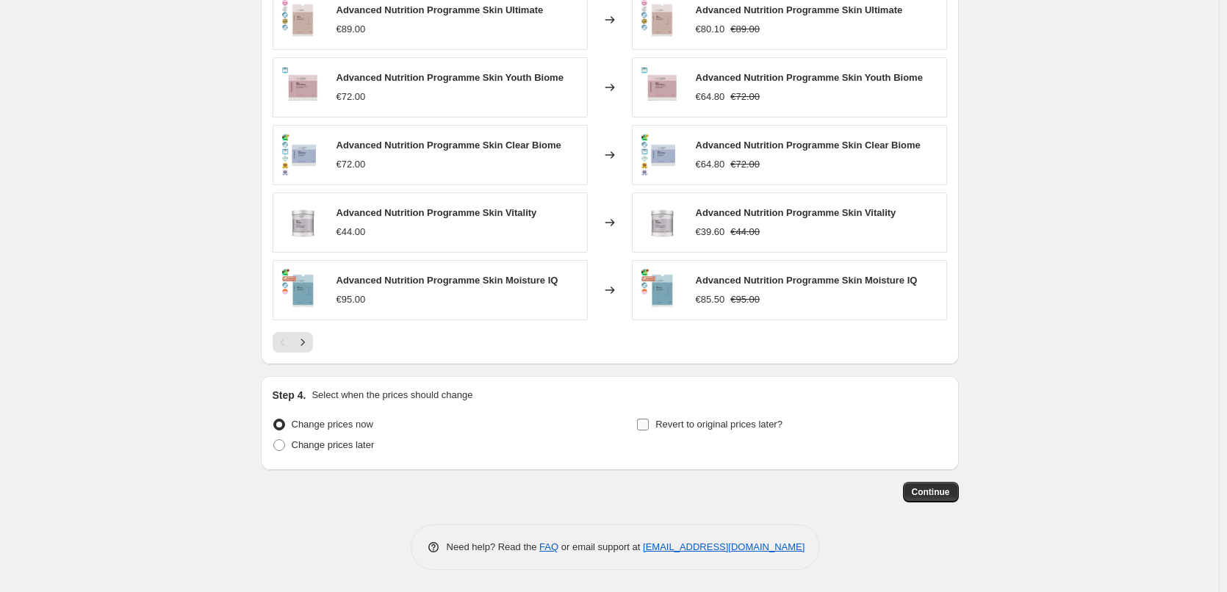
type input "ANP"
click at [711, 422] on span "Revert to original prices later?" at bounding box center [718, 424] width 127 height 11
click at [649, 422] on input "Revert to original prices later?" at bounding box center [643, 425] width 12 height 12
checkbox input "true"
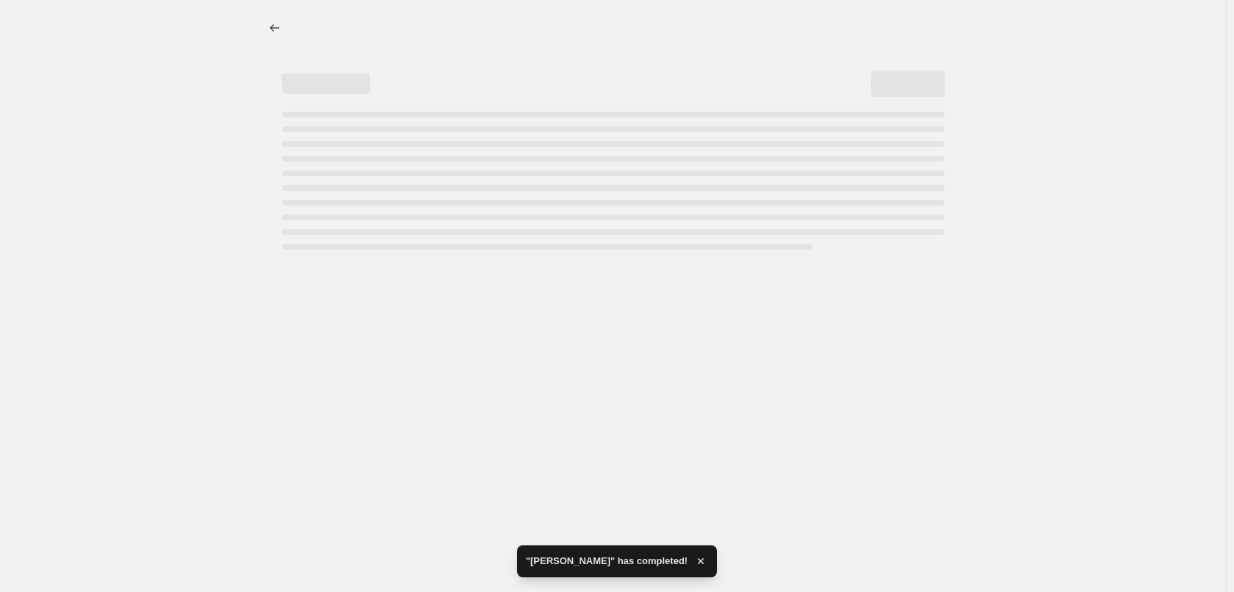
click at [797, 348] on div at bounding box center [613, 296] width 1226 height 592
select select "percentage"
select select "vendor"
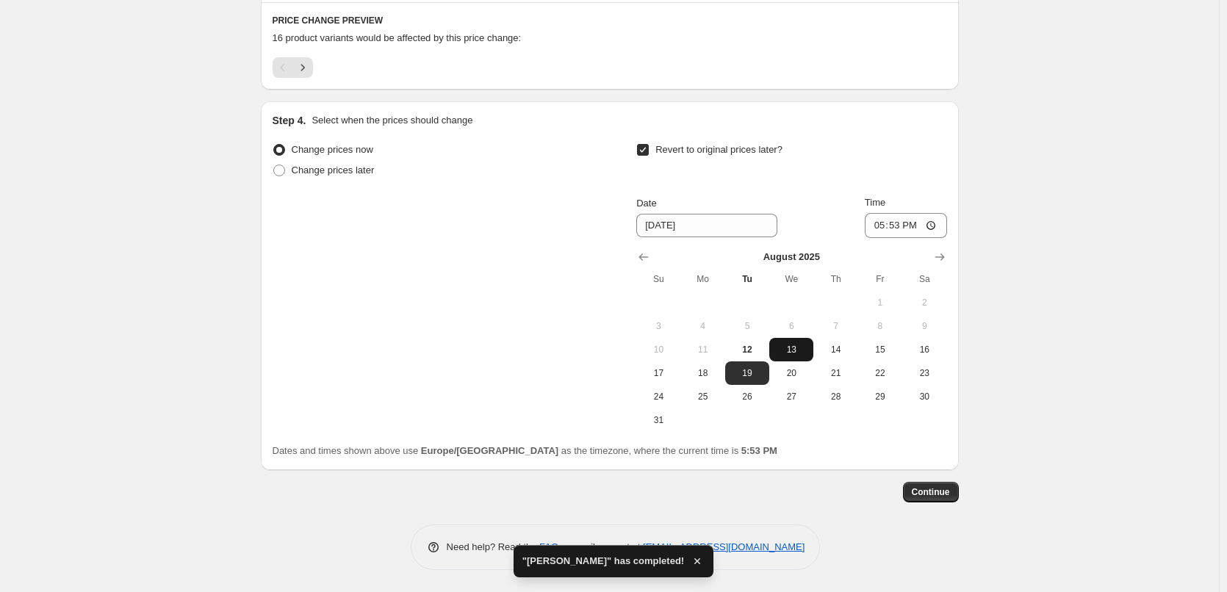
click at [793, 353] on span "13" at bounding box center [791, 350] width 32 height 12
type input "[DATE]"
click at [884, 221] on input "17:53" at bounding box center [906, 225] width 82 height 25
type input "03:00"
click at [950, 492] on span "Continue" at bounding box center [931, 492] width 38 height 12
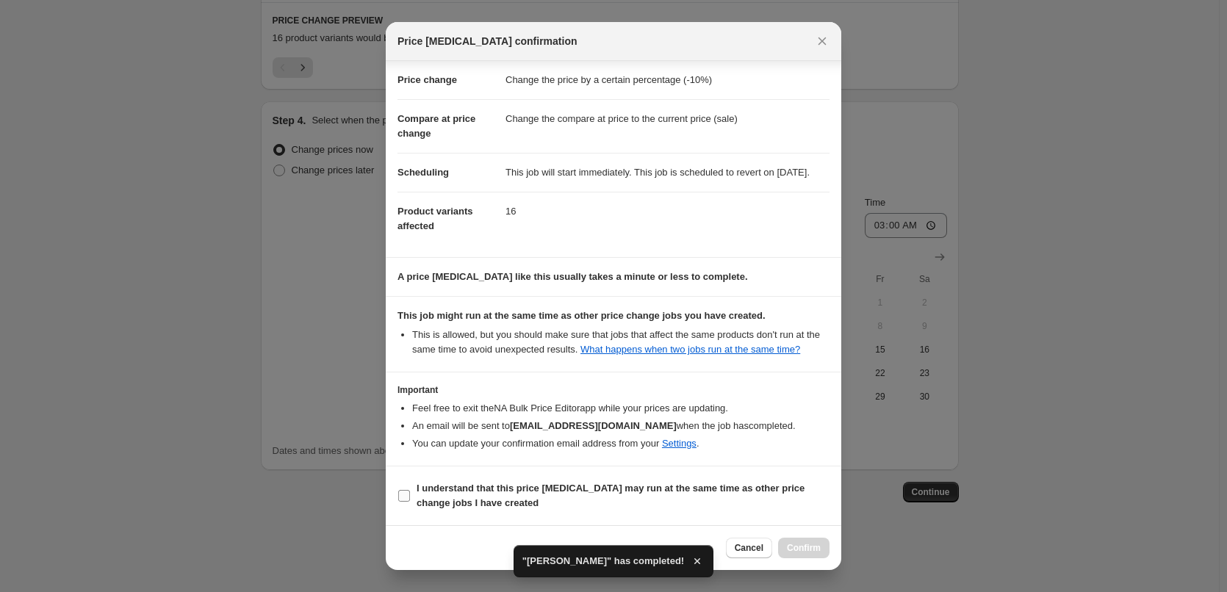
click at [566, 486] on b "I understand that this price [MEDICAL_DATA] may run at the same time as other p…" at bounding box center [611, 496] width 388 height 26
click at [410, 490] on input "I understand that this price [MEDICAL_DATA] may run at the same time as other p…" at bounding box center [404, 496] width 12 height 12
checkbox input "true"
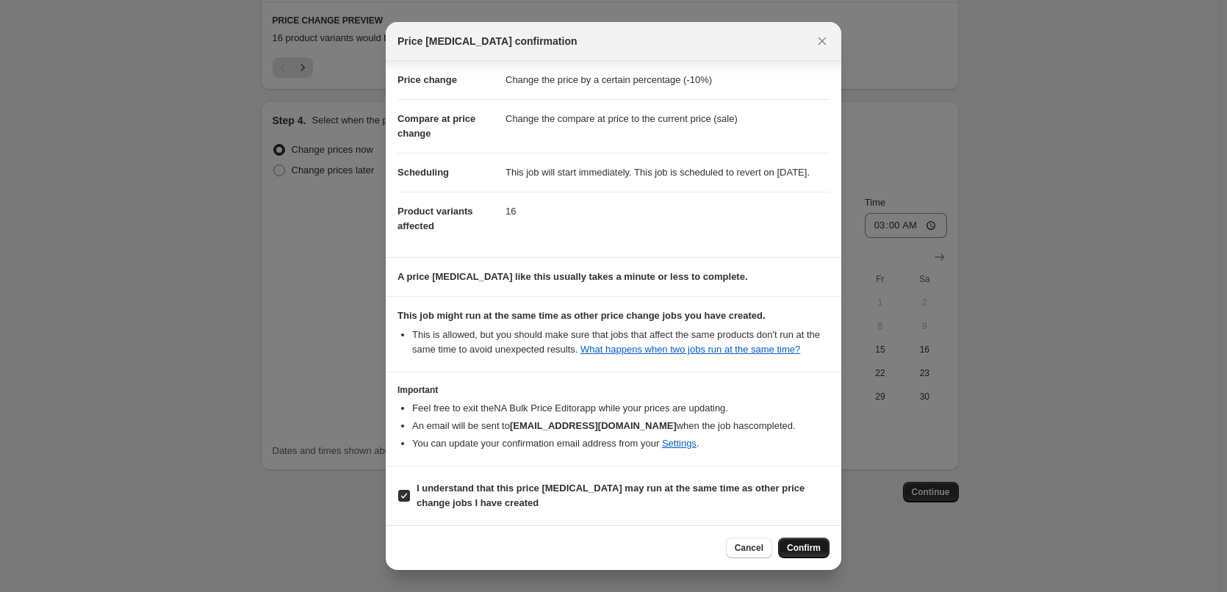
click at [801, 542] on button "Confirm" at bounding box center [803, 548] width 51 height 21
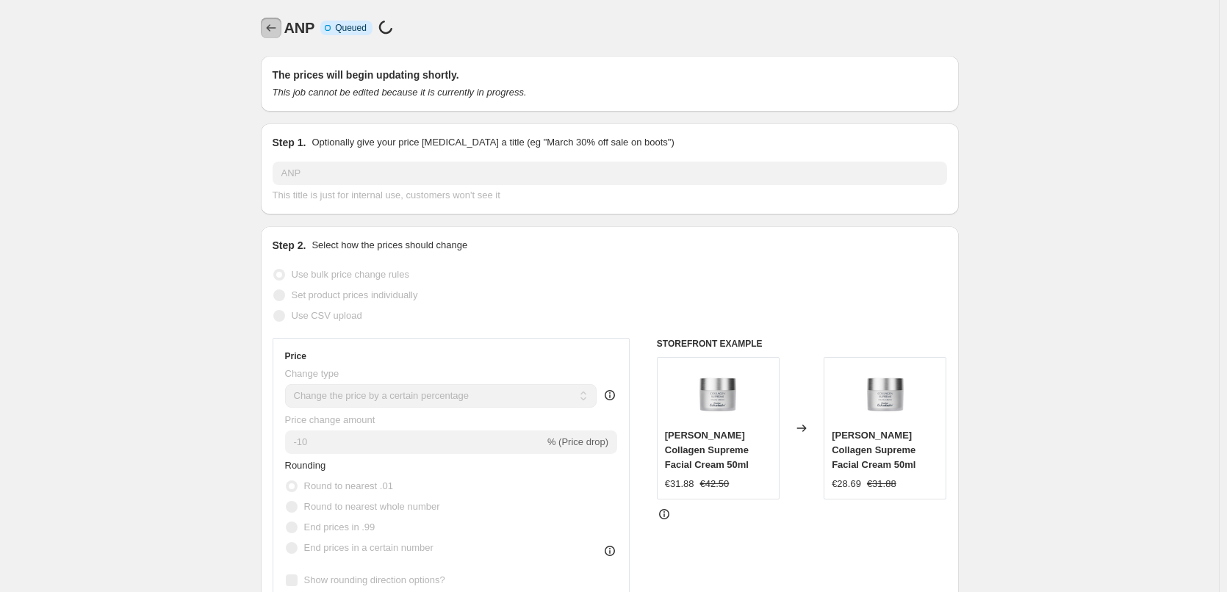
click at [281, 29] on button "Price change jobs" at bounding box center [271, 28] width 21 height 21
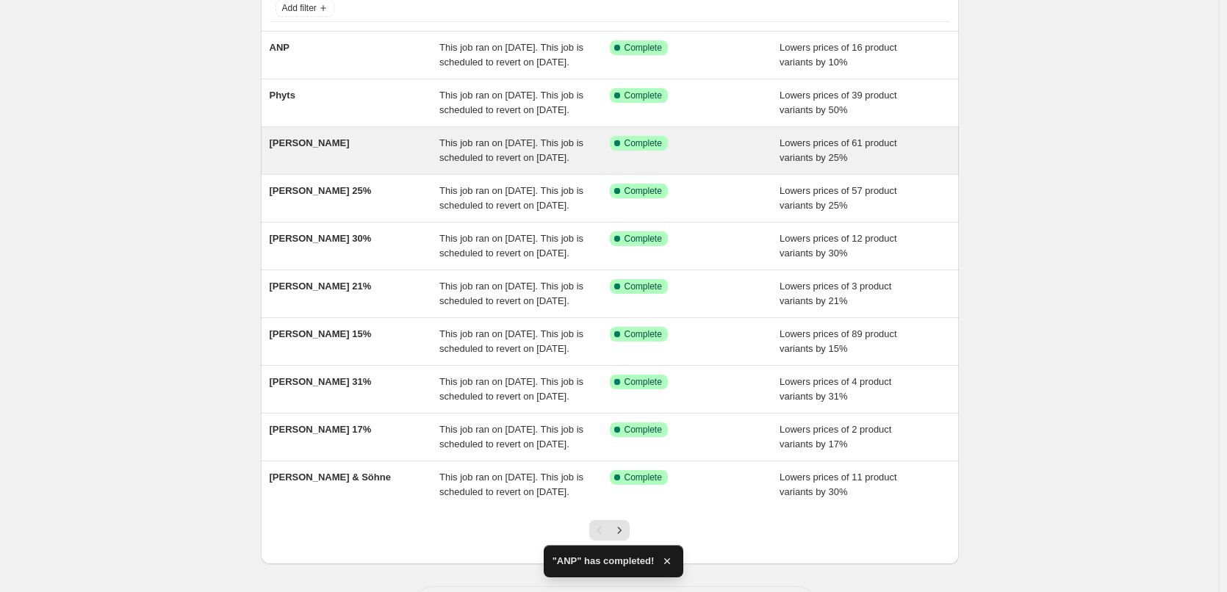
scroll to position [312, 0]
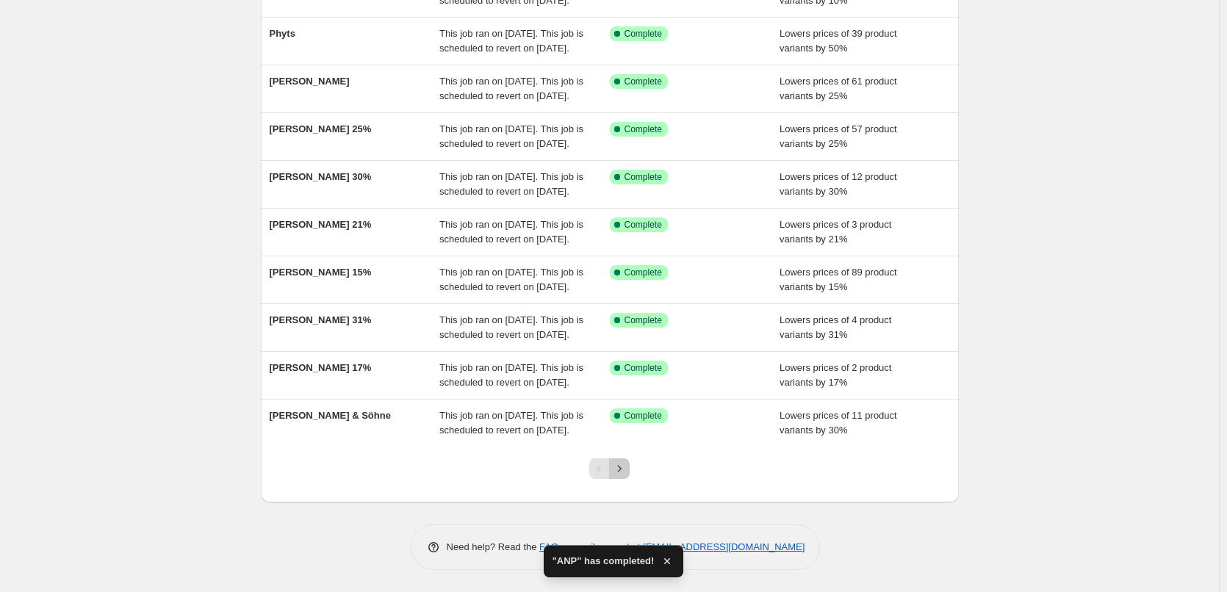
click at [623, 467] on icon "Next" at bounding box center [619, 468] width 15 height 15
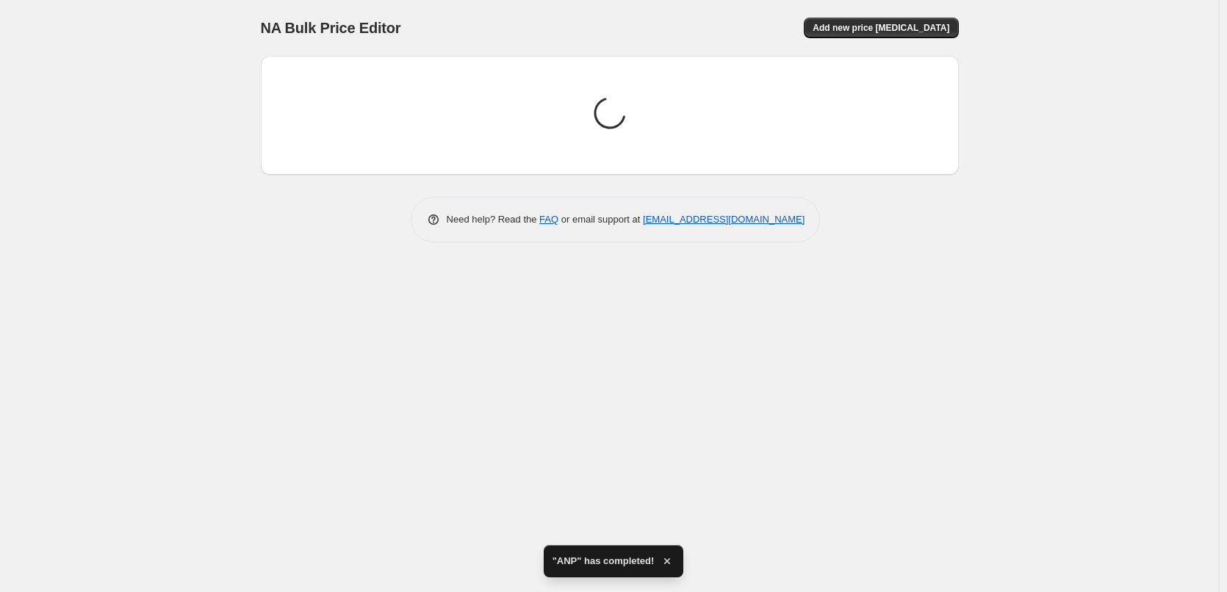
scroll to position [0, 0]
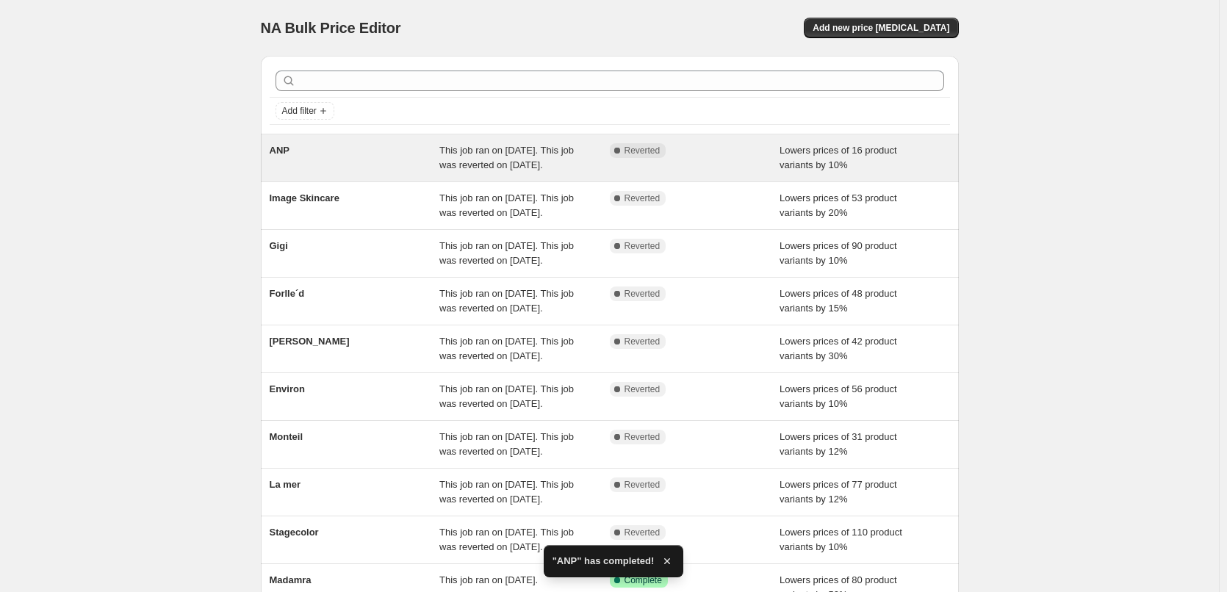
click at [312, 151] on div "ANP" at bounding box center [355, 157] width 170 height 29
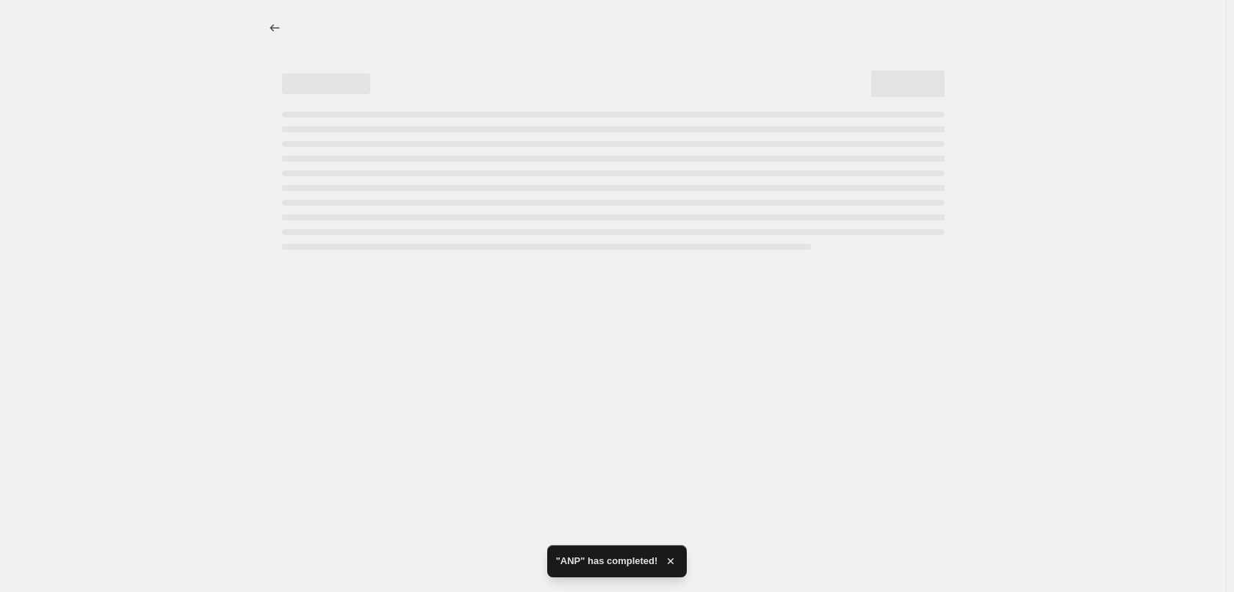
select select "percentage"
select select "vendor"
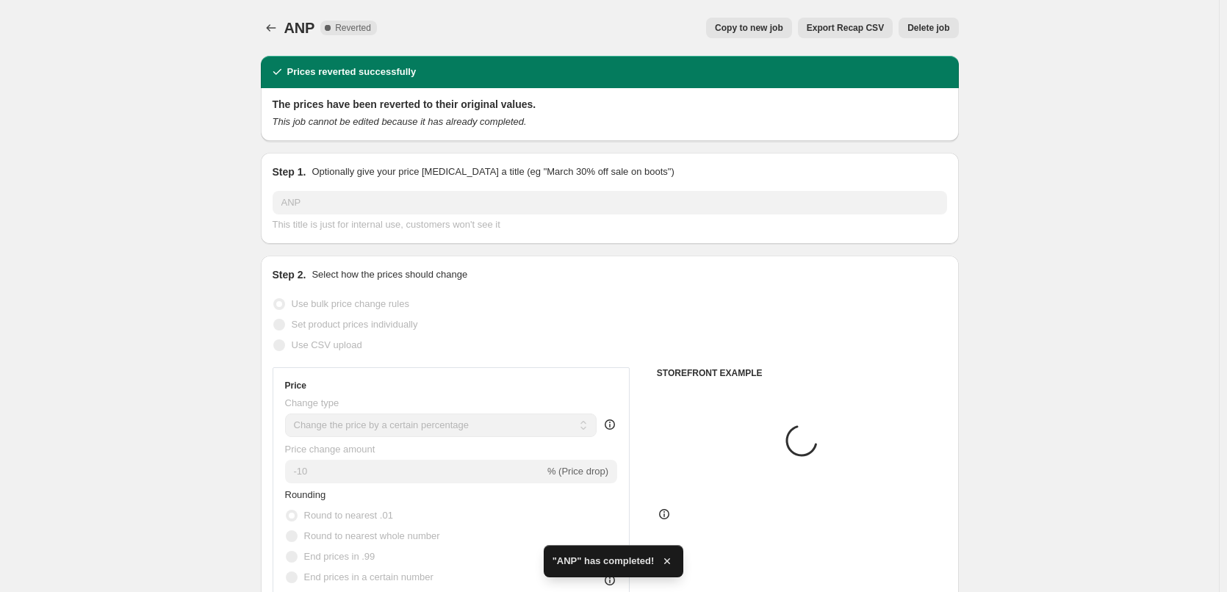
click at [926, 18] on button "Delete job" at bounding box center [929, 28] width 60 height 21
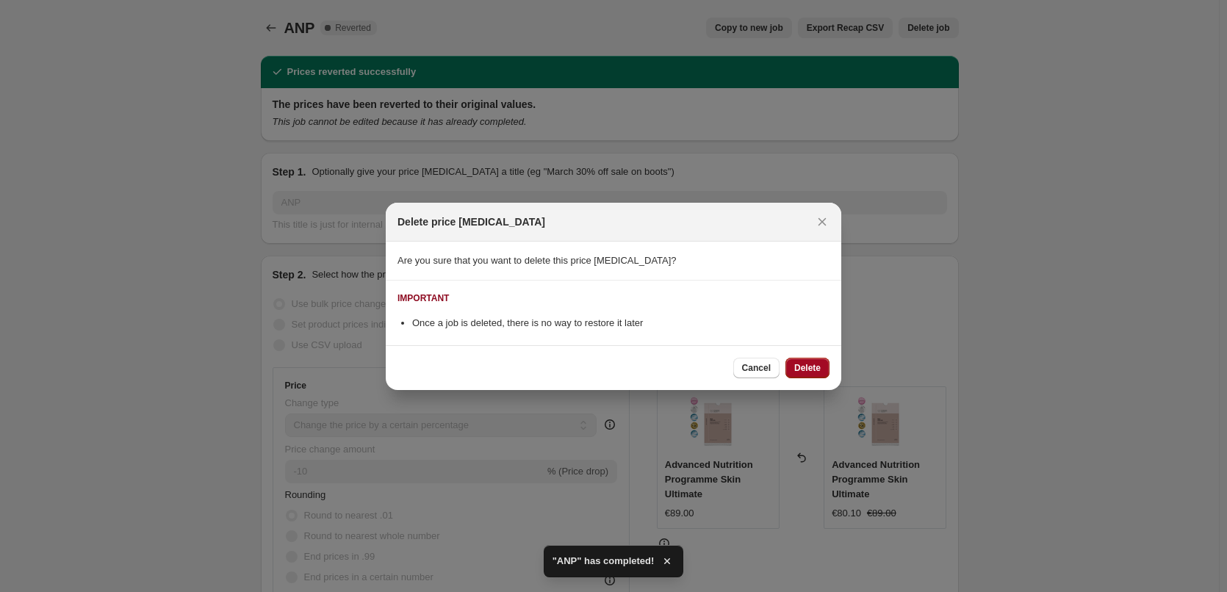
click at [812, 370] on span "Delete" at bounding box center [807, 368] width 26 height 12
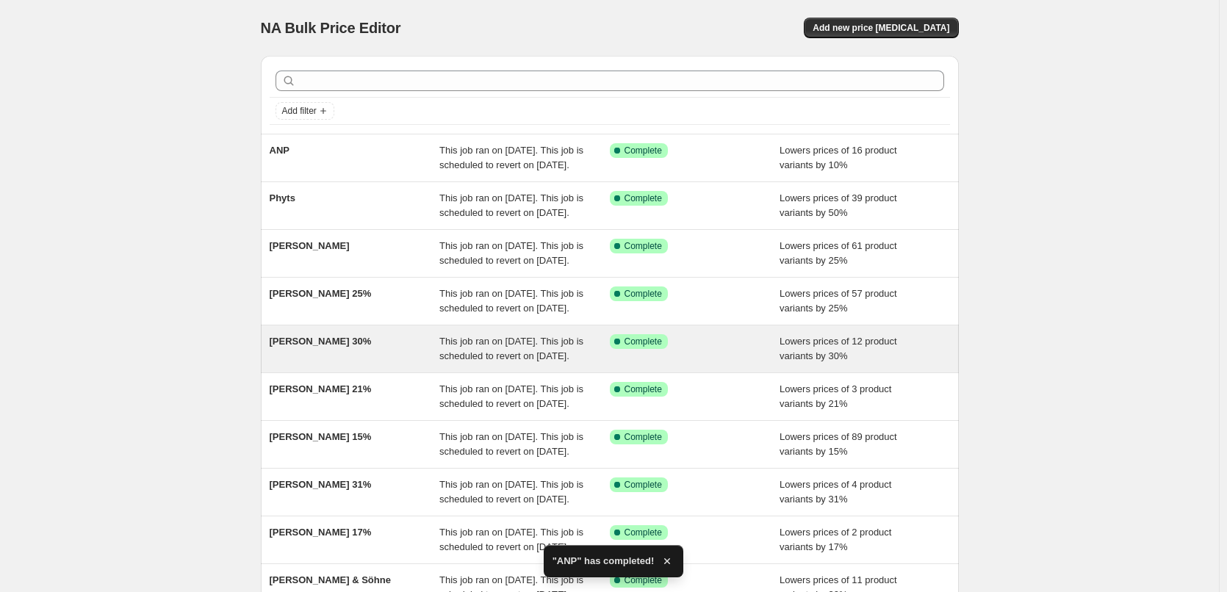
scroll to position [312, 0]
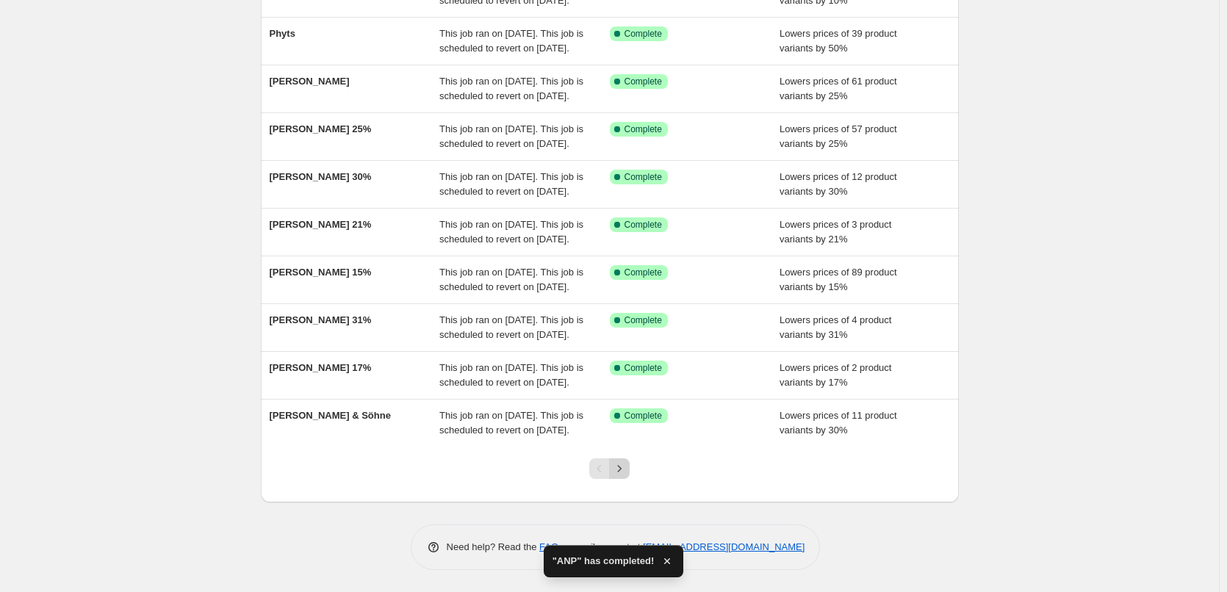
click at [622, 467] on icon "Next" at bounding box center [619, 468] width 15 height 15
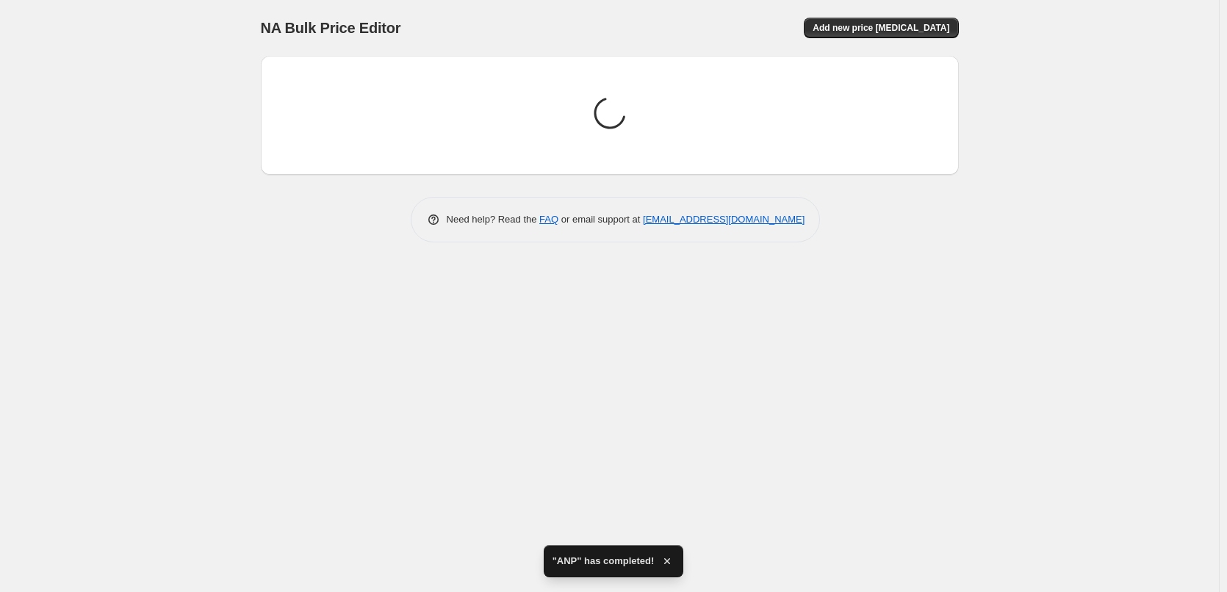
scroll to position [0, 0]
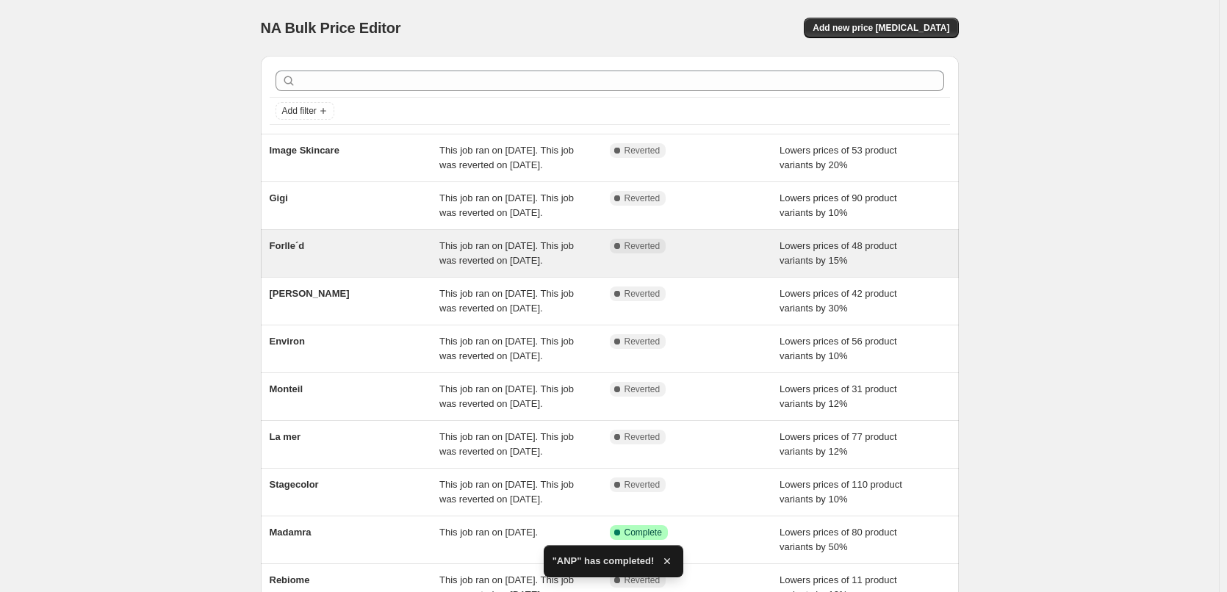
click at [287, 251] on span "Forlle´d" at bounding box center [287, 245] width 35 height 11
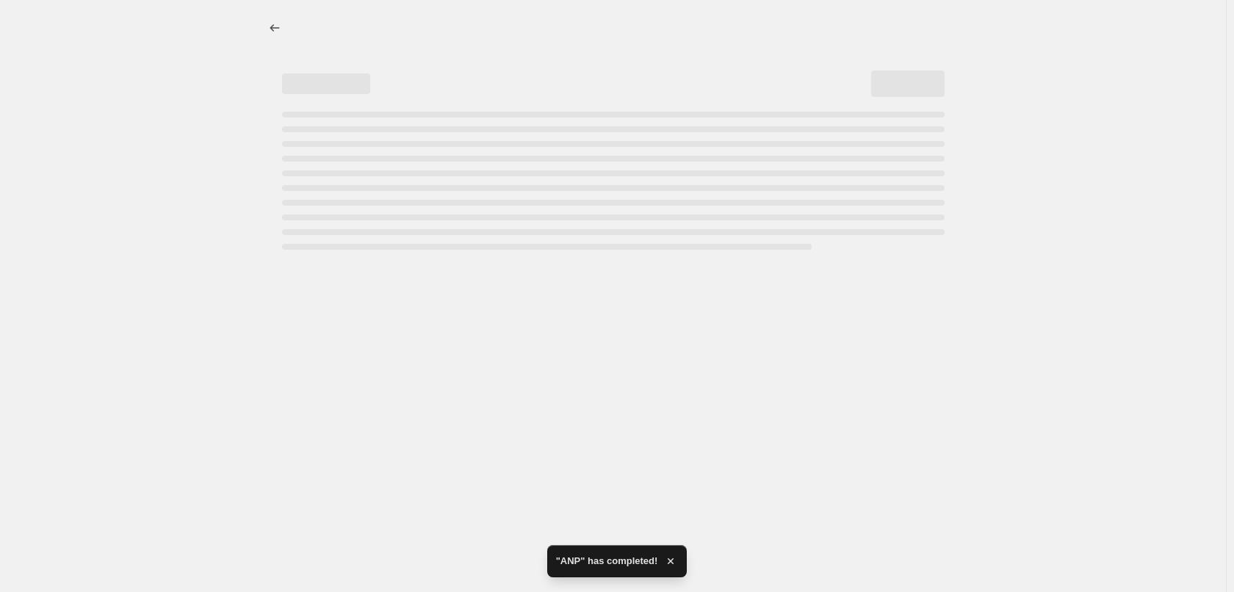
select select "percentage"
select select "remove"
select select "vendor"
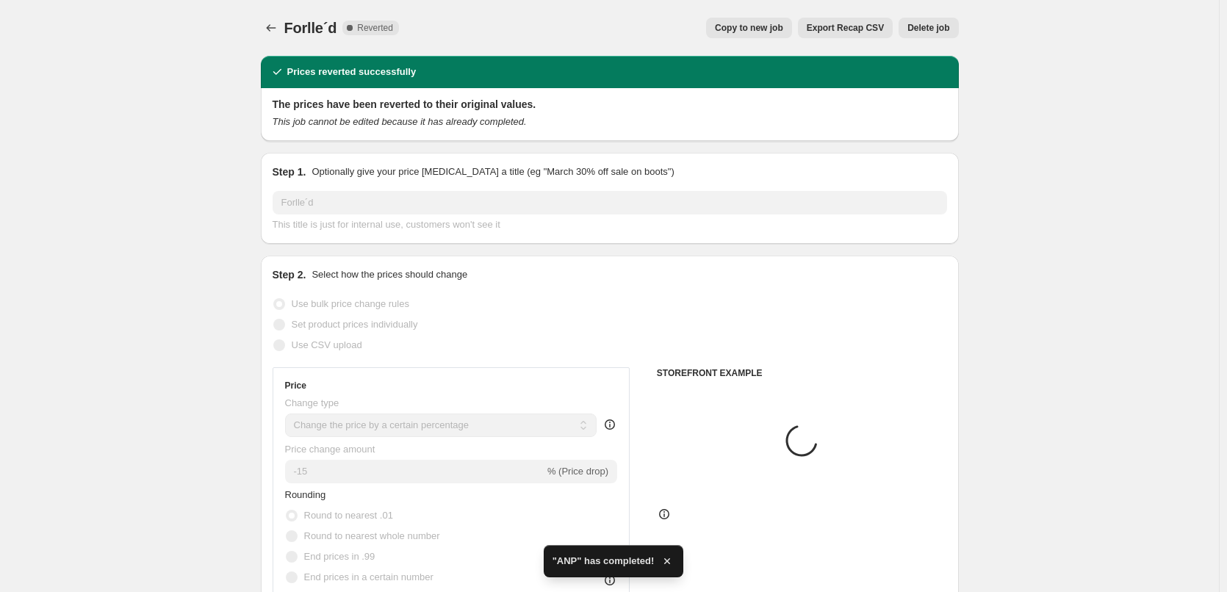
click at [774, 32] on span "Copy to new job" at bounding box center [749, 28] width 68 height 12
select select "percentage"
select select "remove"
select select "vendor"
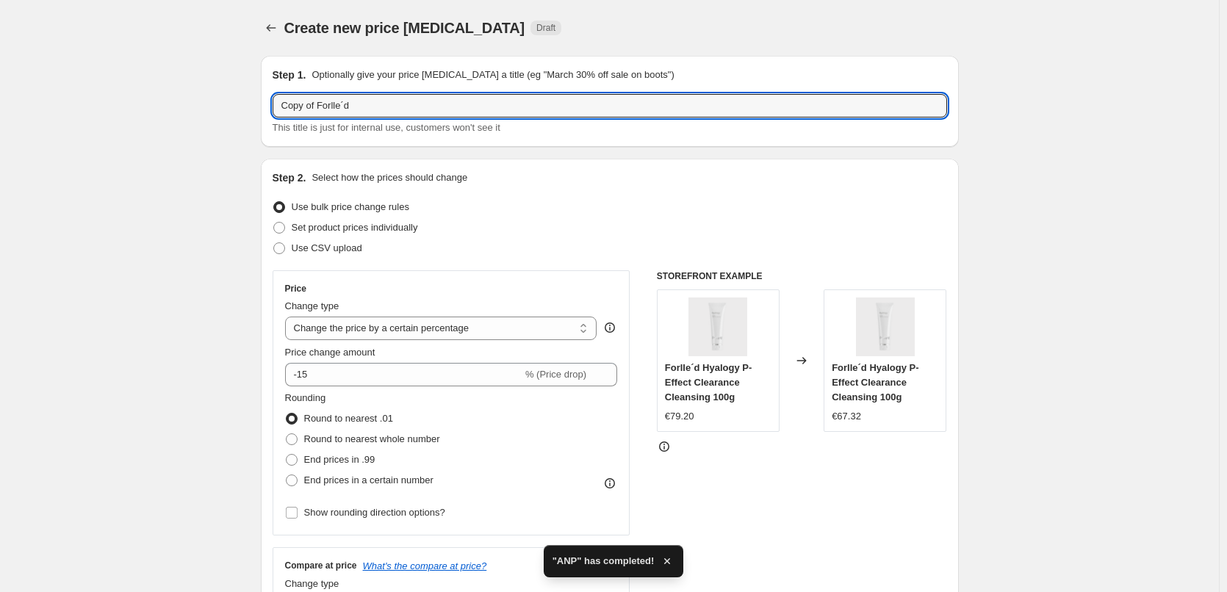
drag, startPoint x: 323, startPoint y: 104, endPoint x: 186, endPoint y: 108, distance: 136.7
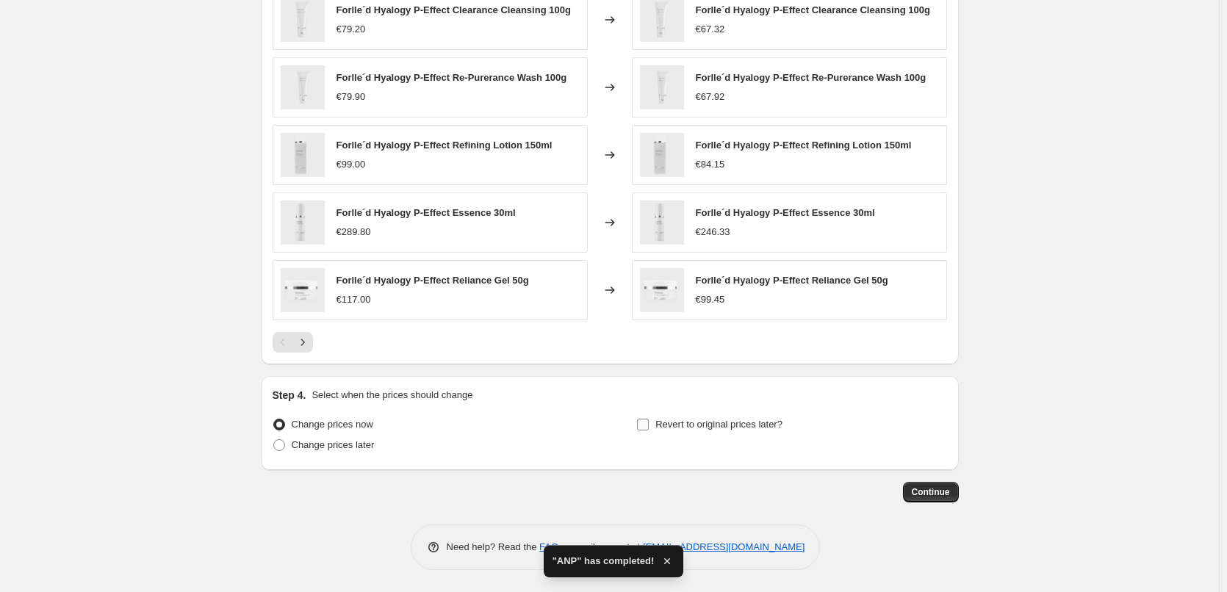
type input "Forlle´d"
click at [760, 419] on span "Revert to original prices later?" at bounding box center [718, 424] width 127 height 11
click at [649, 419] on input "Revert to original prices later?" at bounding box center [643, 425] width 12 height 12
checkbox input "true"
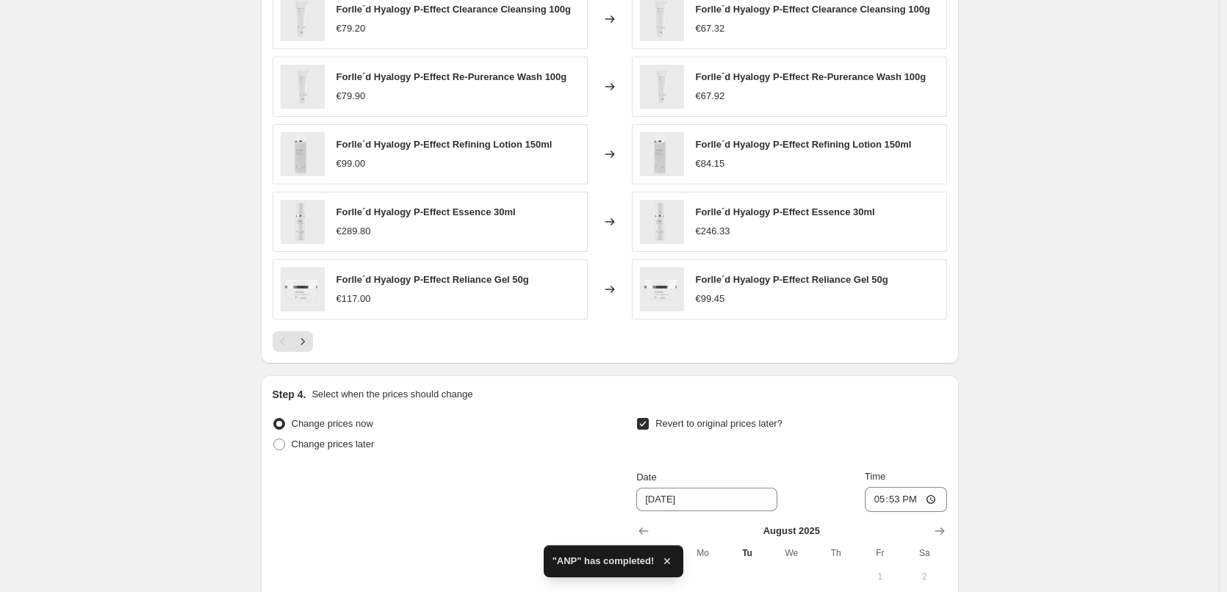
scroll to position [1317, 0]
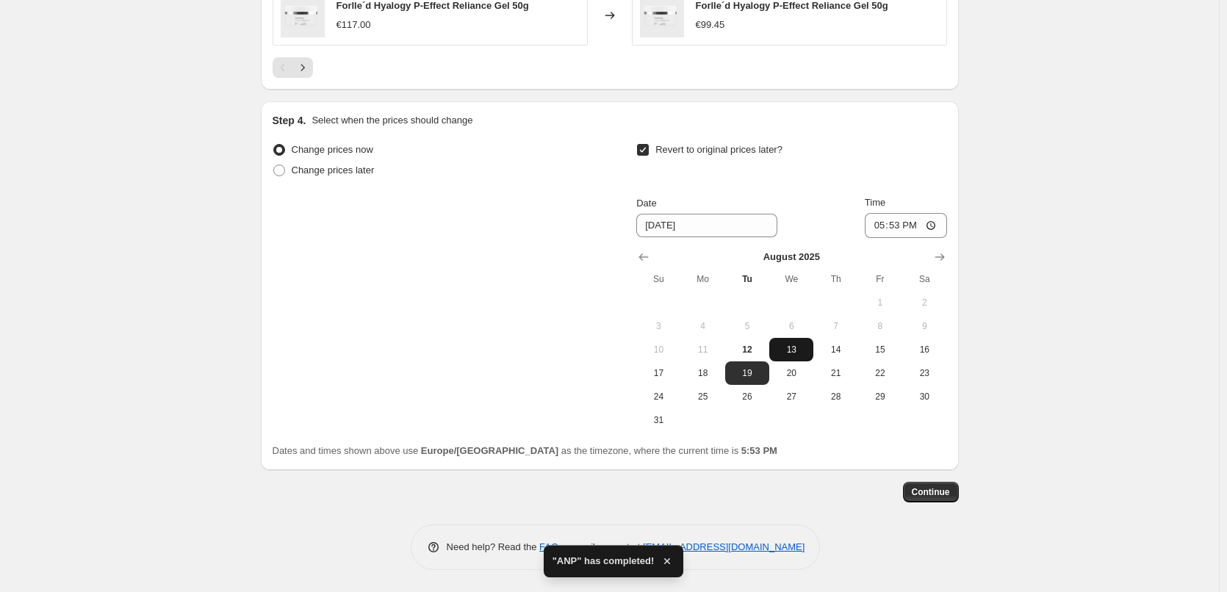
click at [802, 359] on button "13" at bounding box center [791, 350] width 44 height 24
type input "[DATE]"
click at [881, 222] on input "17:53" at bounding box center [906, 225] width 82 height 25
type input "03:00"
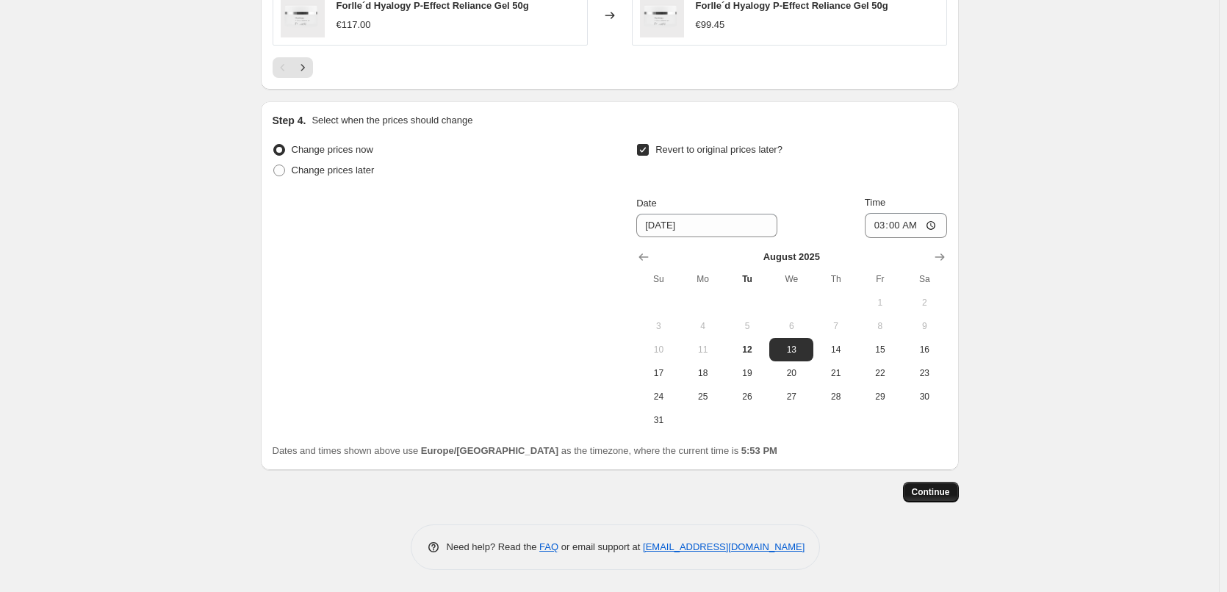
click at [934, 486] on span "Continue" at bounding box center [931, 492] width 38 height 12
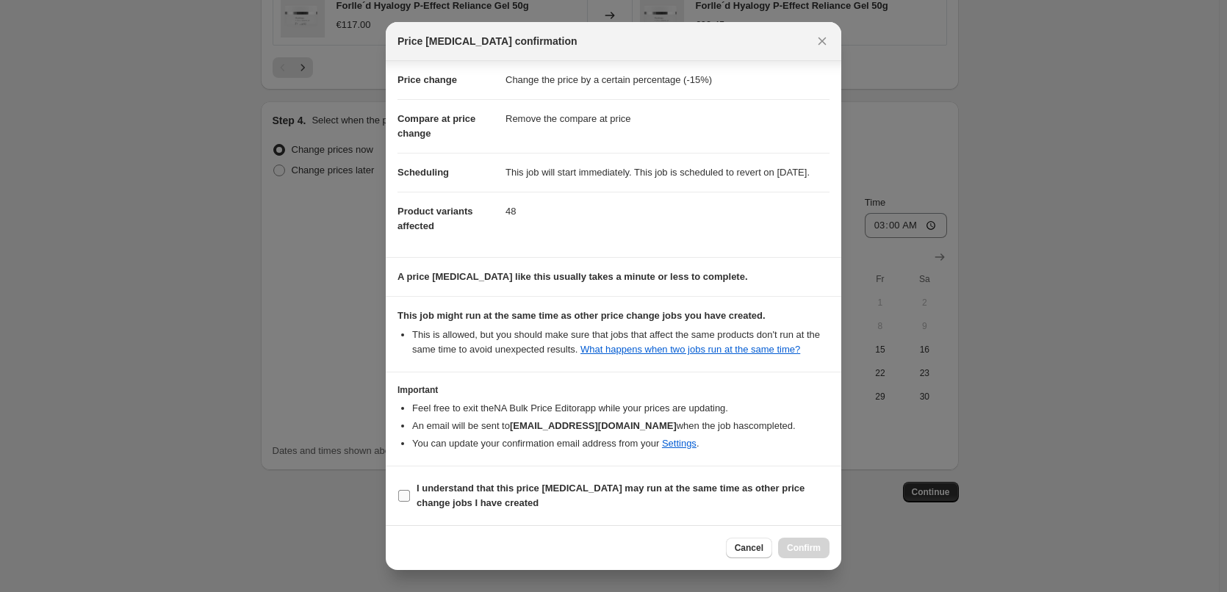
scroll to position [41, 0]
click at [460, 501] on b "I understand that this price [MEDICAL_DATA] may run at the same time as other p…" at bounding box center [611, 496] width 388 height 26
click at [410, 501] on input "I understand that this price [MEDICAL_DATA] may run at the same time as other p…" at bounding box center [404, 496] width 12 height 12
checkbox input "true"
click at [804, 546] on span "Confirm" at bounding box center [804, 548] width 34 height 12
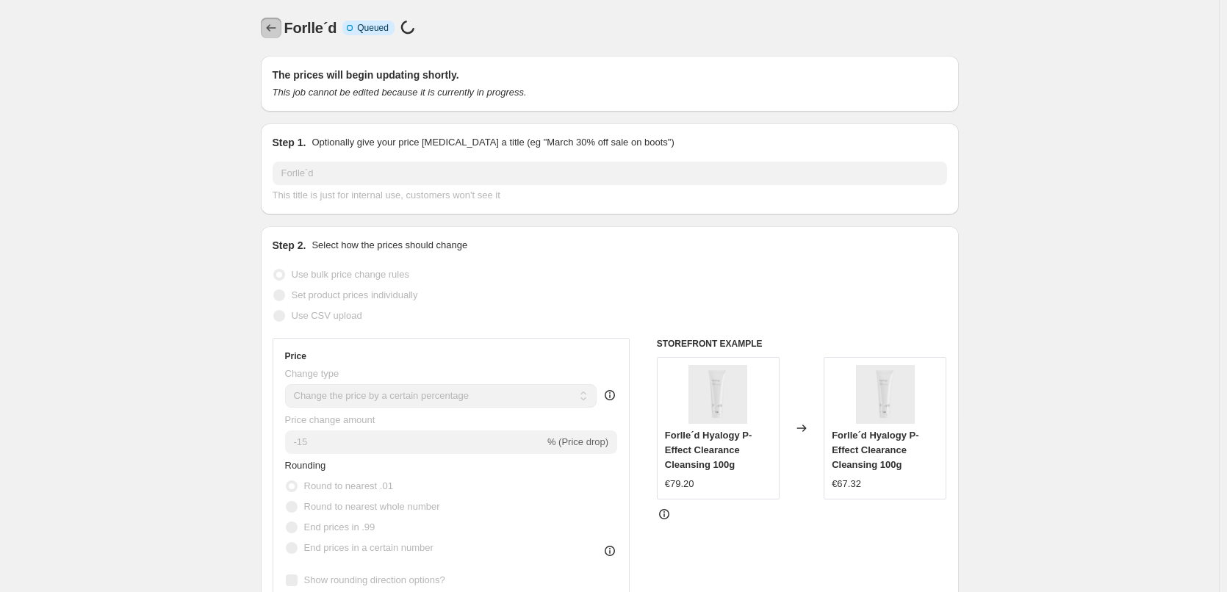
click at [278, 32] on icon "Price change jobs" at bounding box center [271, 28] width 15 height 15
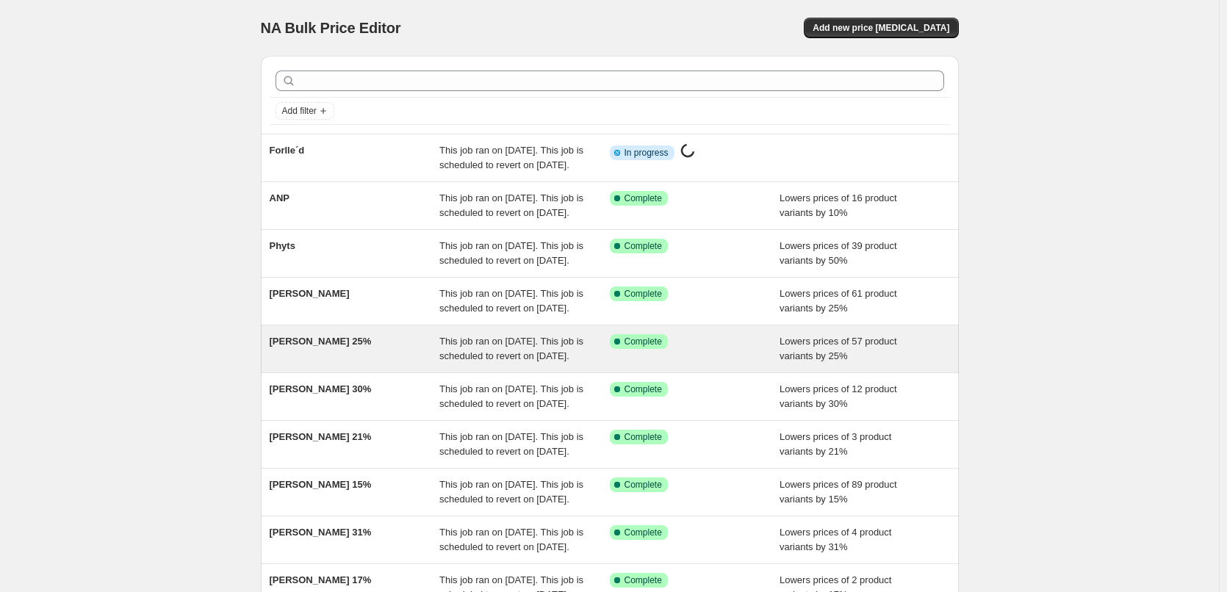
scroll to position [312, 0]
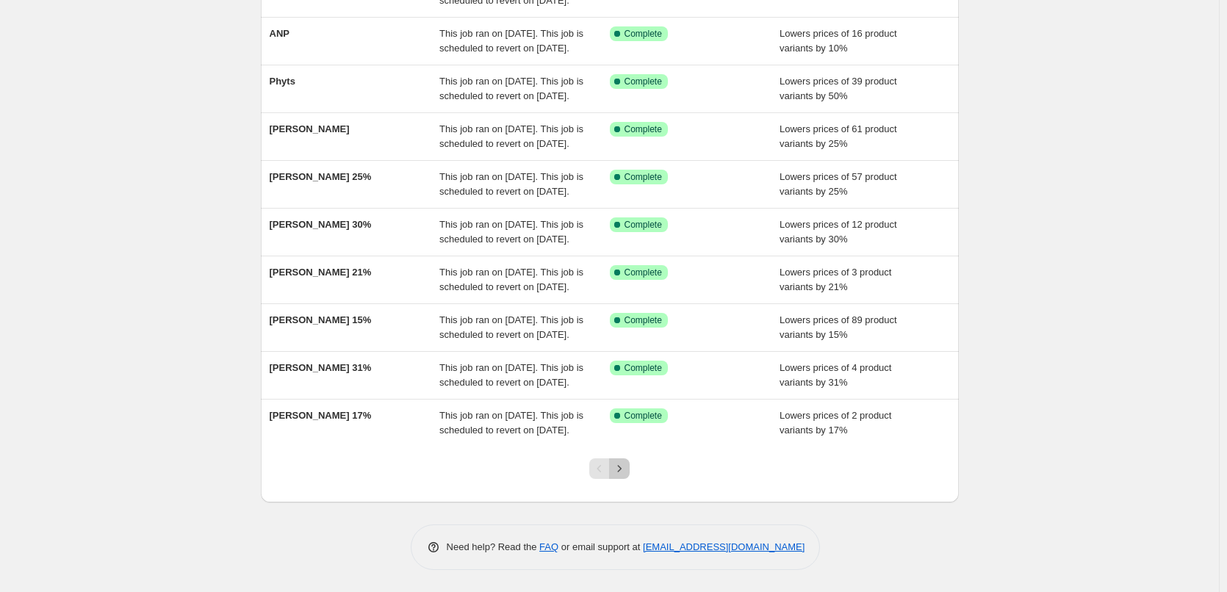
click at [630, 467] on button "Next" at bounding box center [619, 468] width 21 height 21
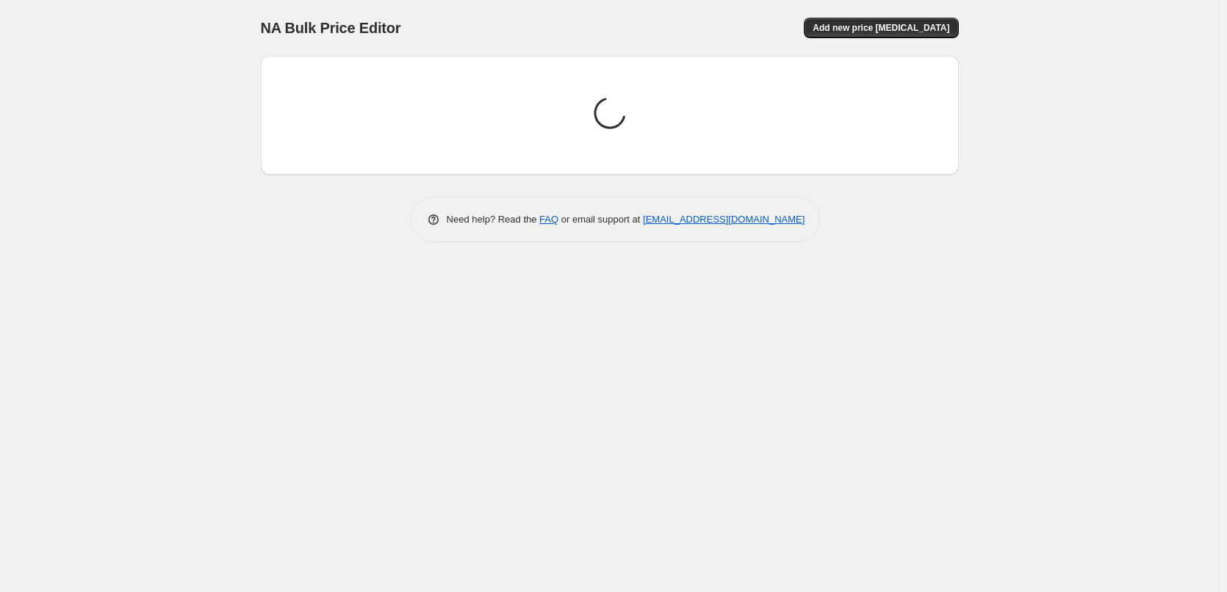
scroll to position [0, 0]
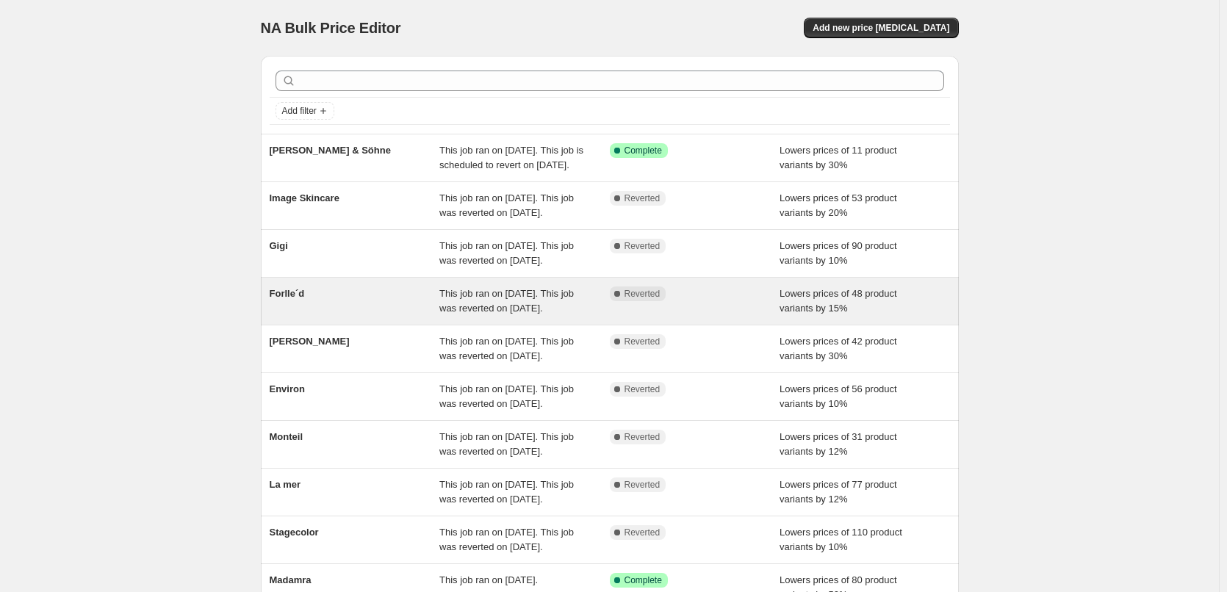
click at [305, 299] on span "Forlle´d" at bounding box center [287, 293] width 35 height 11
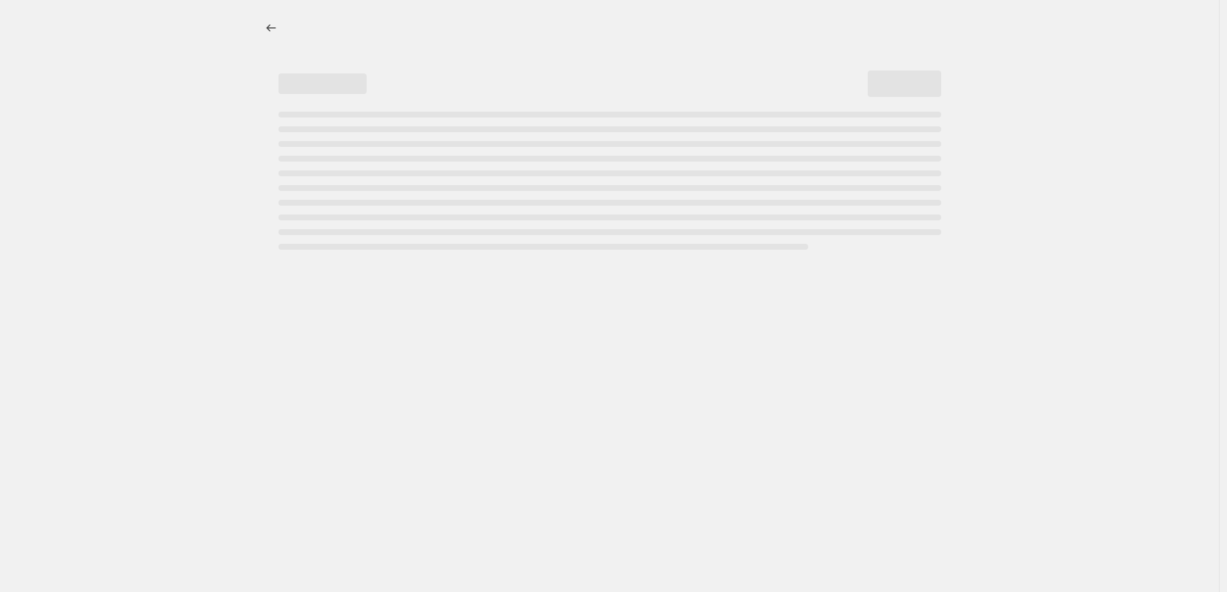
select select "percentage"
select select "remove"
select select "vendor"
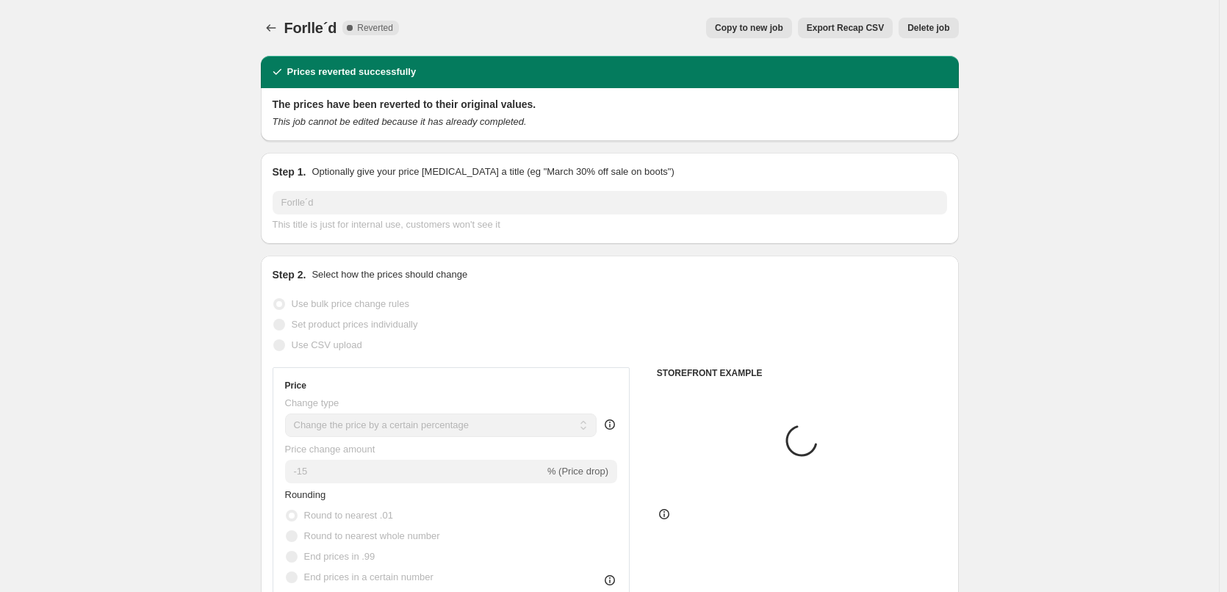
click at [949, 28] on span "Delete job" at bounding box center [928, 28] width 42 height 12
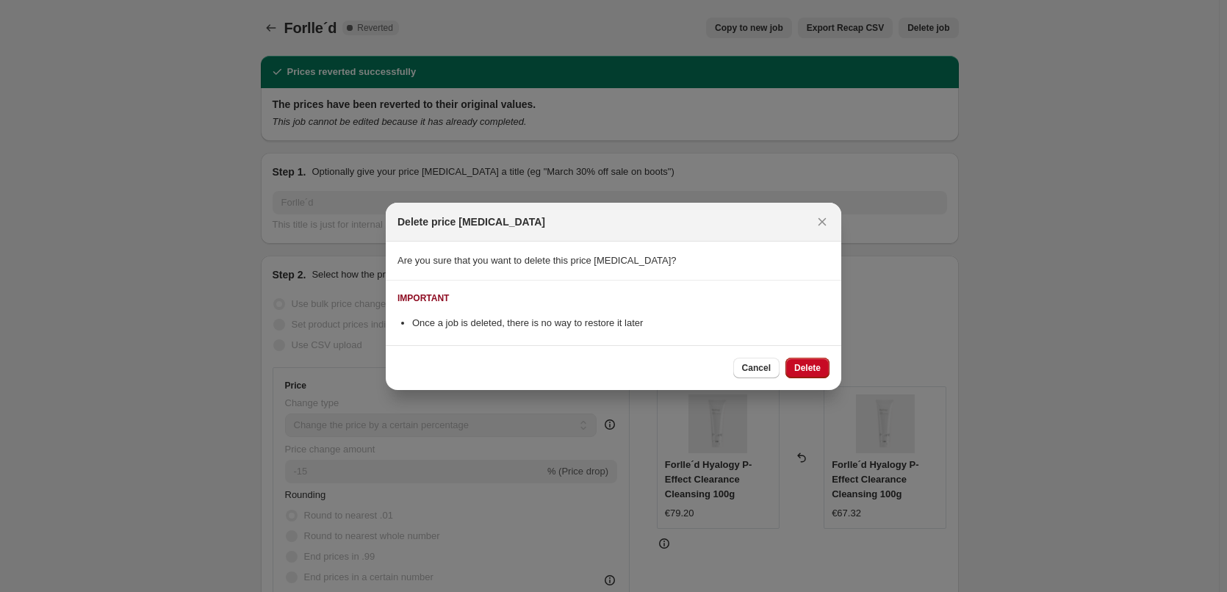
click at [803, 352] on div "Cancel Delete" at bounding box center [613, 367] width 455 height 45
click at [803, 356] on div "Cancel Delete" at bounding box center [613, 367] width 455 height 45
click at [801, 363] on span "Delete" at bounding box center [807, 368] width 26 height 12
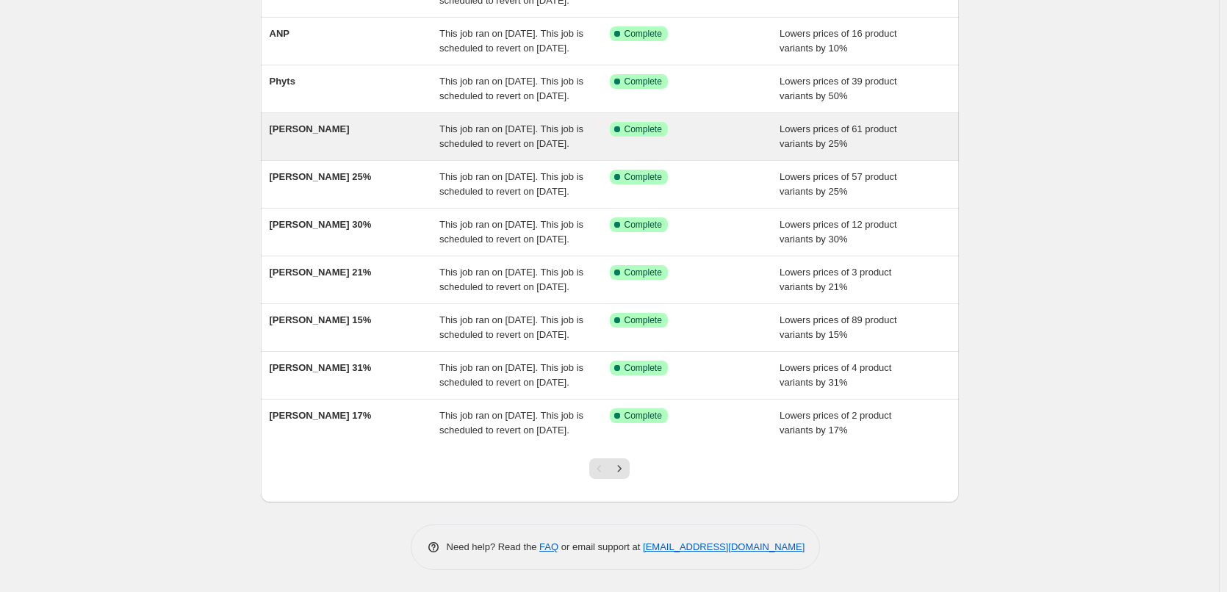
scroll to position [312, 0]
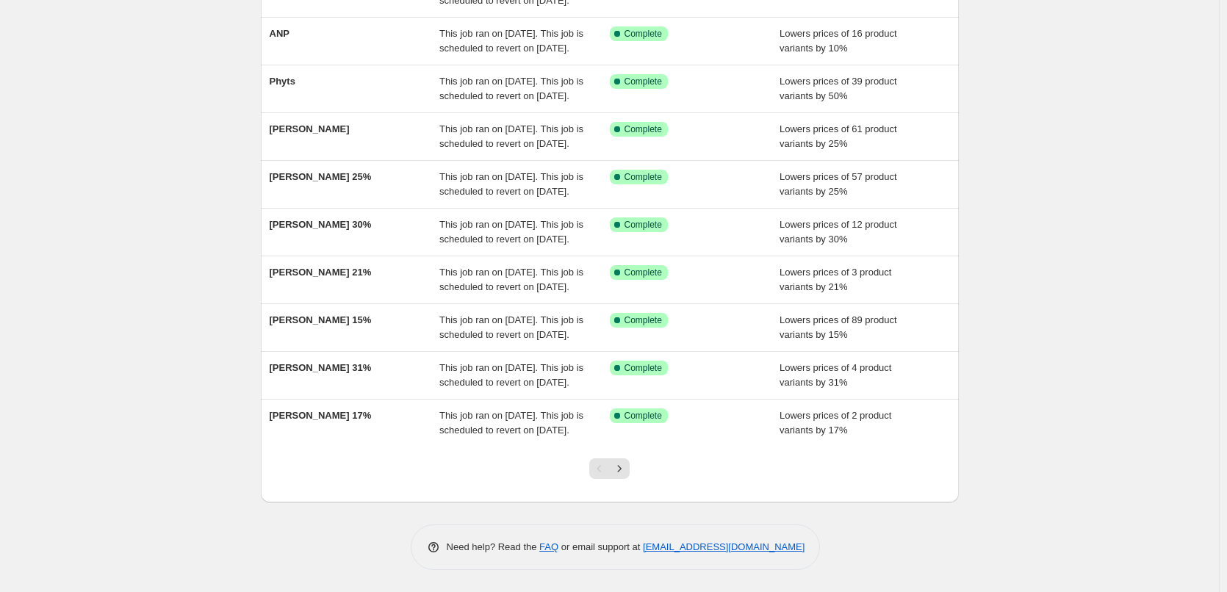
click at [633, 478] on div at bounding box center [610, 475] width 60 height 56
click at [618, 469] on icon "Next" at bounding box center [619, 468] width 15 height 15
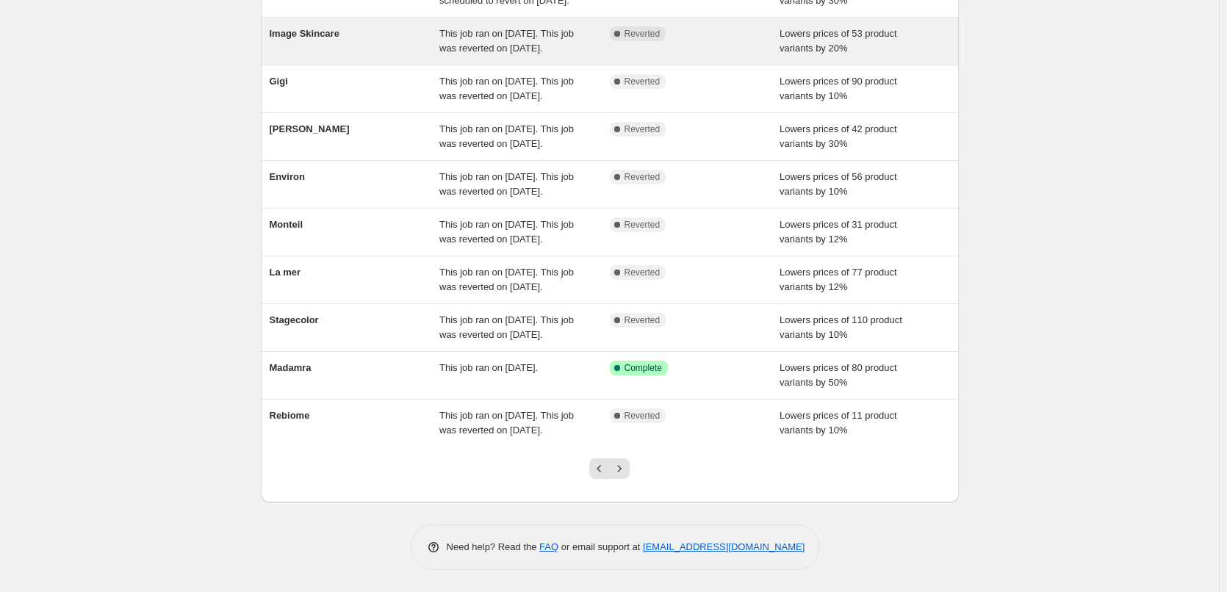
scroll to position [267, 0]
